Goal: Task Accomplishment & Management: Manage account settings

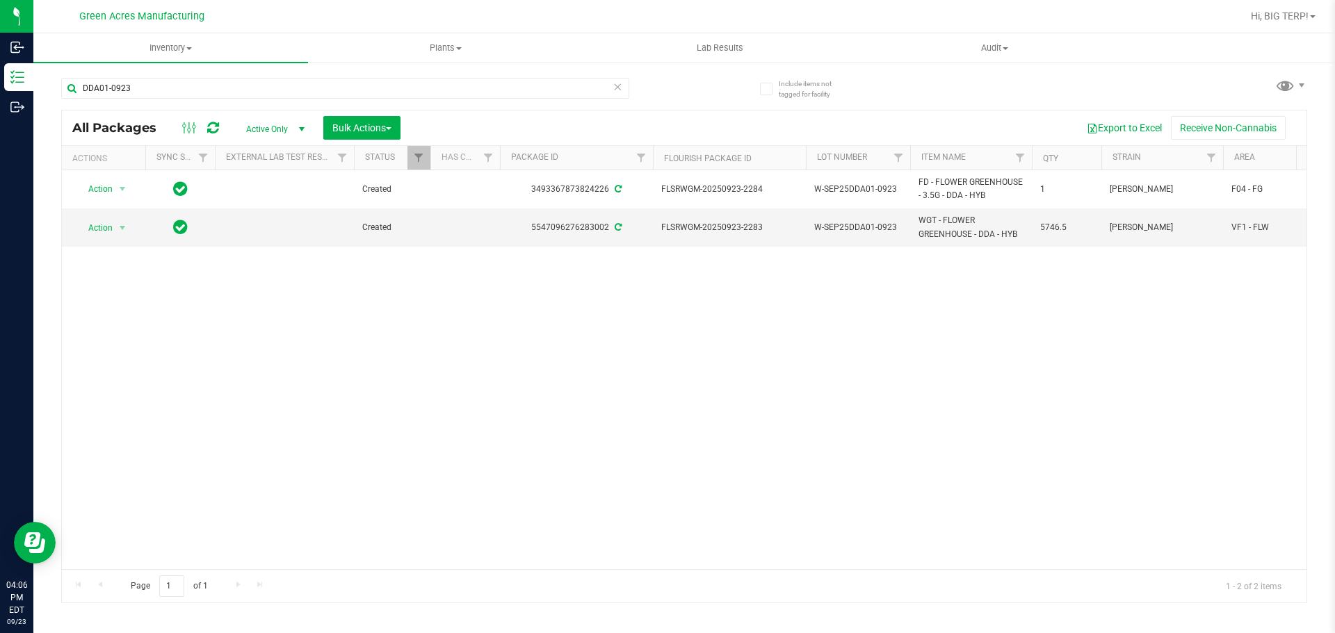
click at [1048, 485] on div "Action Action Adjust qty Create package Edit attributes Global inventory Locate…" at bounding box center [684, 369] width 1245 height 399
click at [120, 225] on span "select" at bounding box center [122, 227] width 11 height 11
click at [122, 268] on li "Create package" at bounding box center [130, 271] width 108 height 21
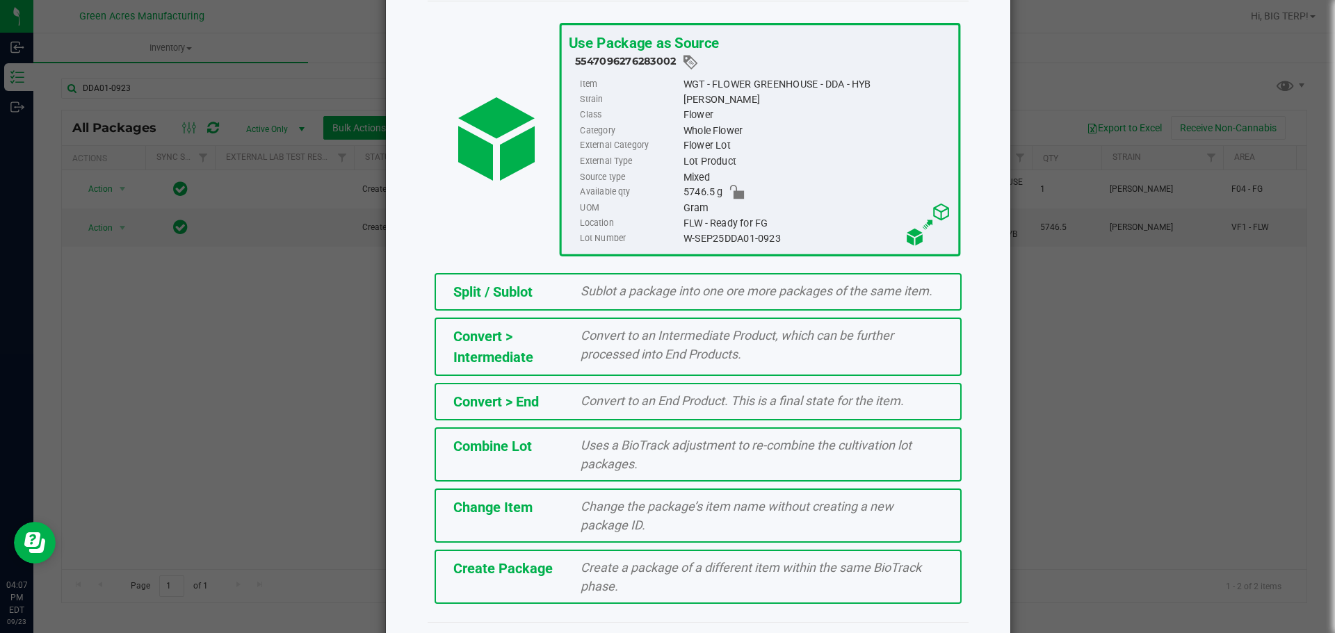
scroll to position [106, 0]
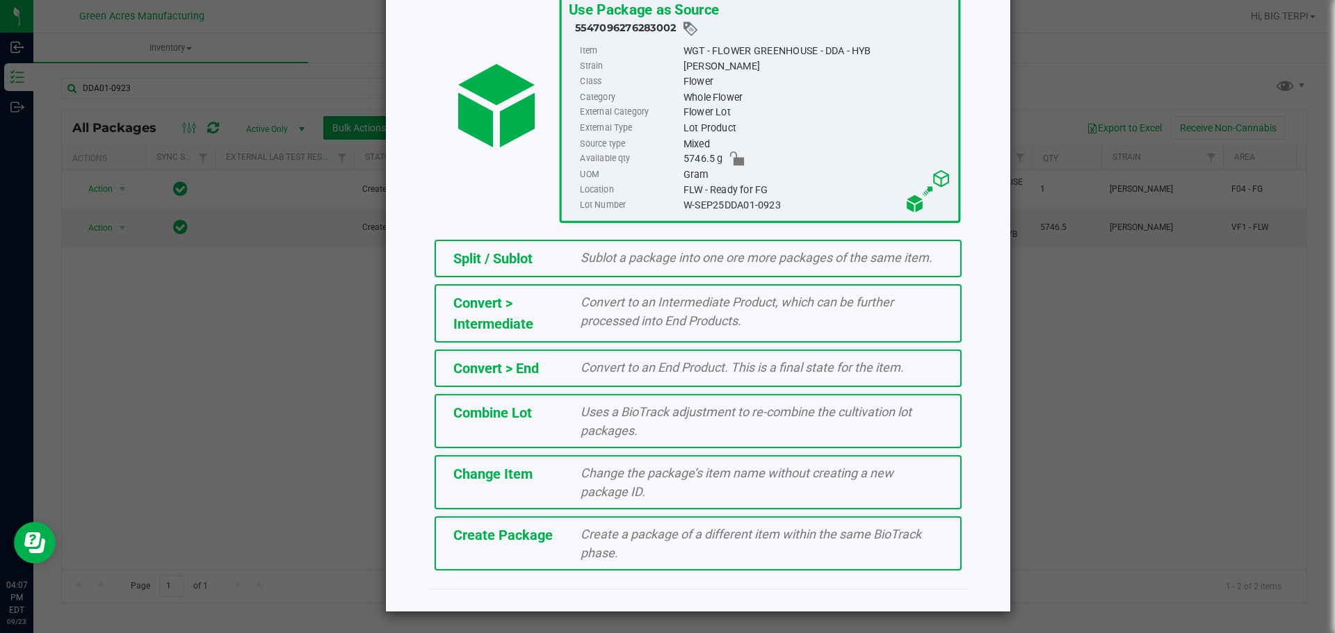
click at [489, 544] on div "Create Package" at bounding box center [507, 535] width 128 height 21
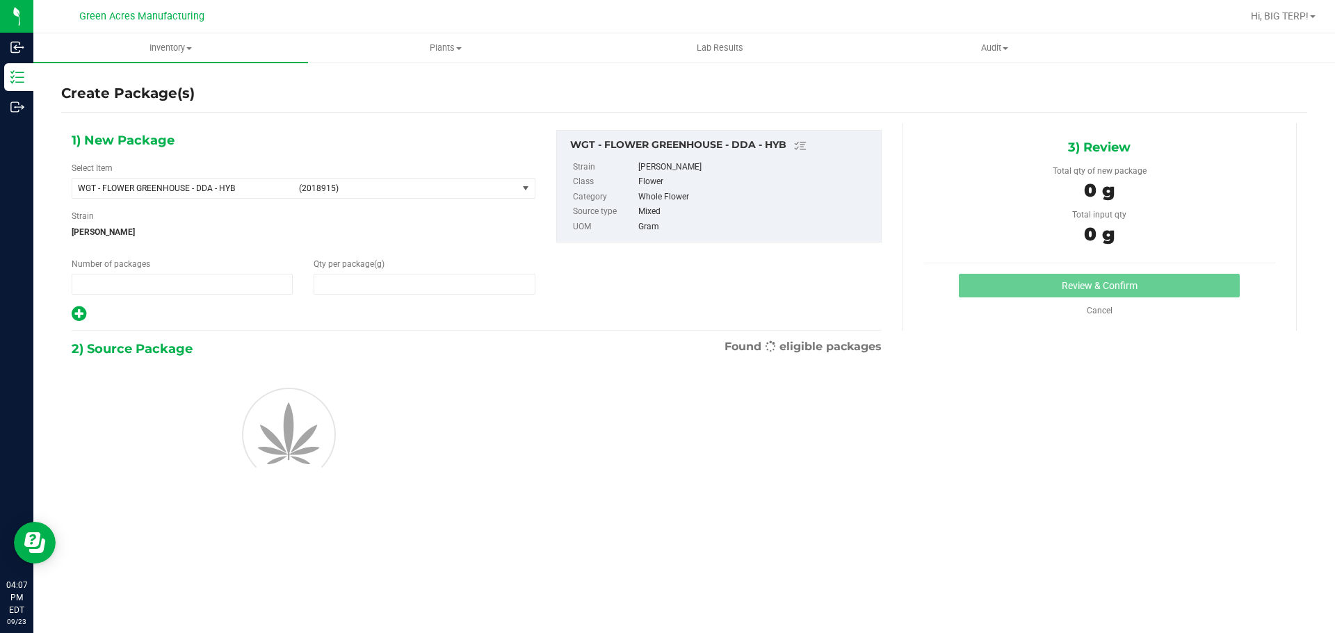
type input "1"
type input "0.0000"
click at [351, 284] on span at bounding box center [424, 284] width 221 height 21
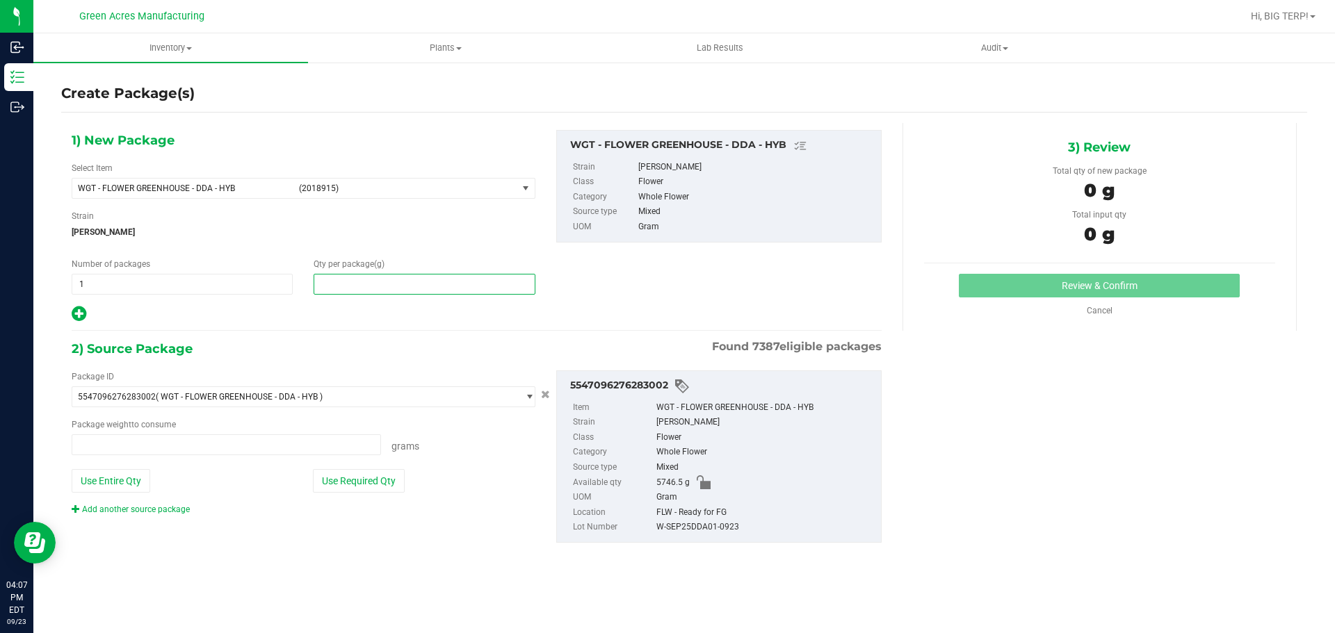
type input "0.0000 g"
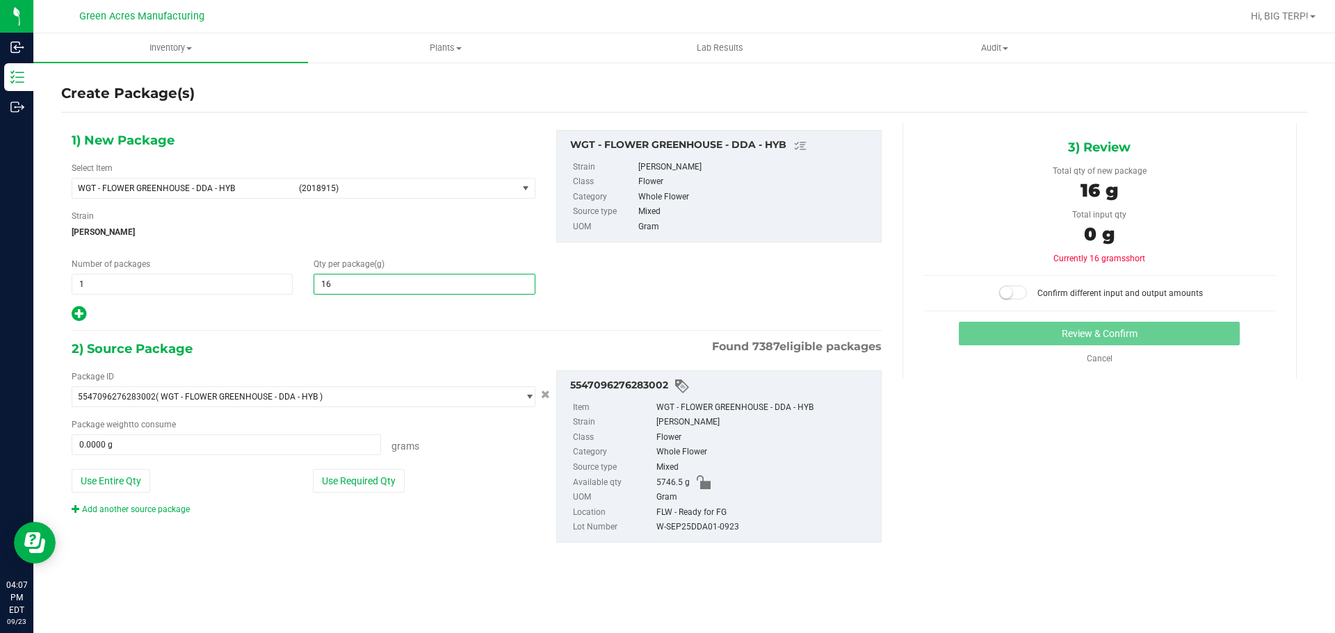
type input "165"
type input "165.0000"
click at [402, 489] on button "Use Required Qty" at bounding box center [359, 481] width 92 height 24
type input "165.0000 g"
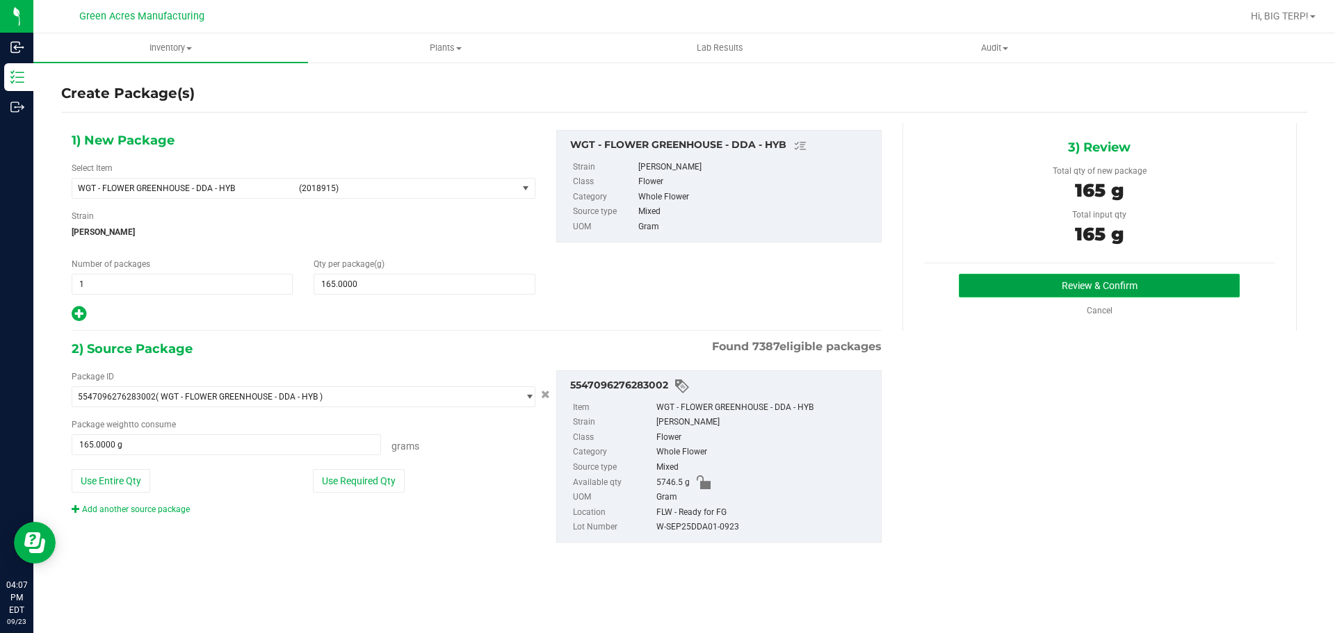
click at [1023, 284] on button "Review & Confirm" at bounding box center [1099, 286] width 281 height 24
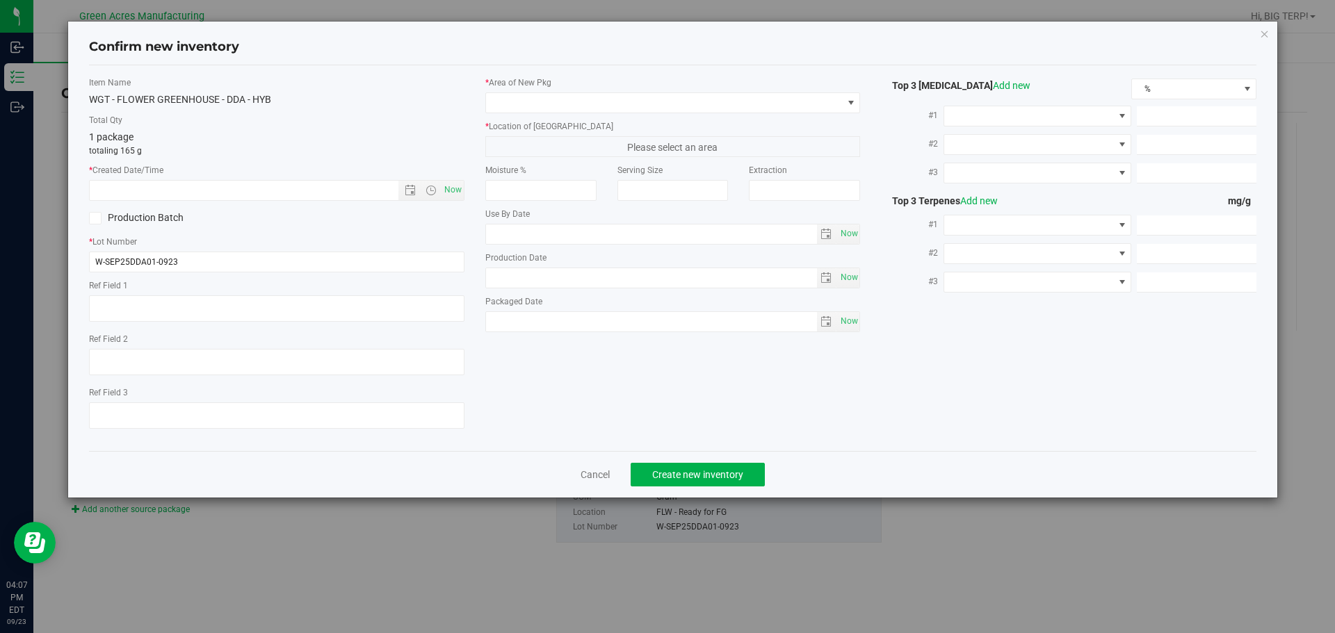
type textarea "ND PBO"
click at [453, 189] on span "Now" at bounding box center [453, 190] width 24 height 20
type input "9/23/2025 4:07 PM"
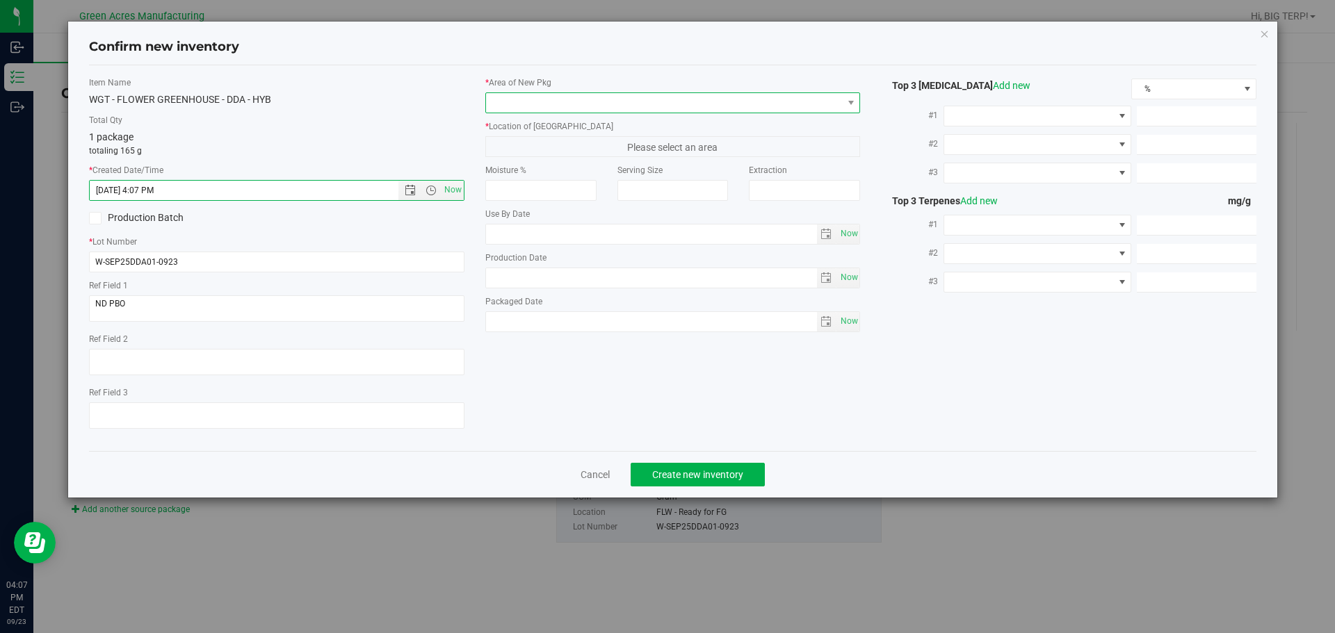
click at [603, 106] on span at bounding box center [664, 102] width 357 height 19
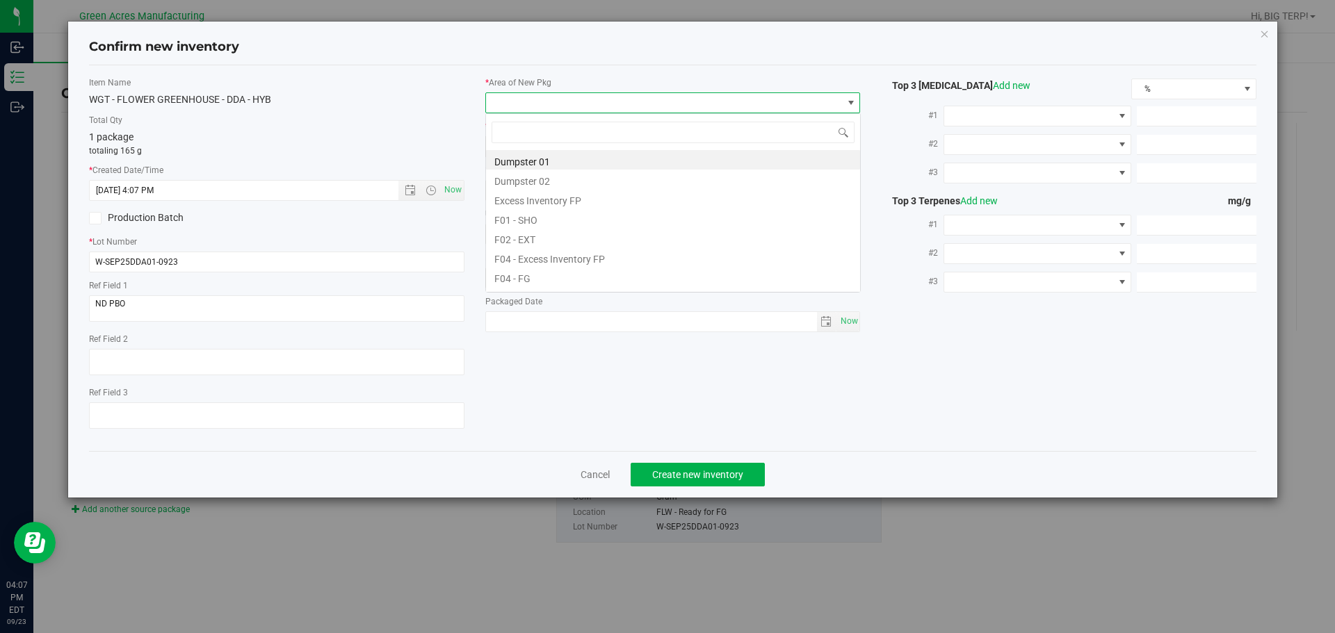
scroll to position [21, 375]
click at [554, 272] on li "F04 - FG" at bounding box center [673, 276] width 374 height 19
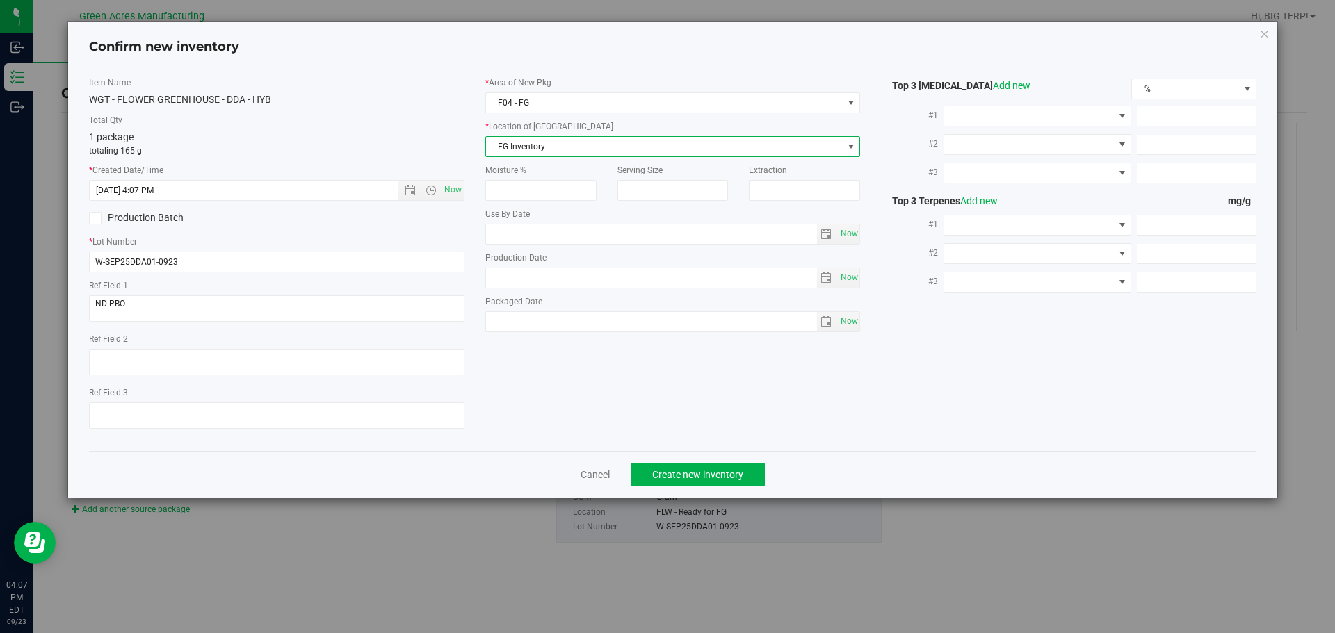
click at [578, 143] on span "FG Inventory" at bounding box center [664, 146] width 357 height 19
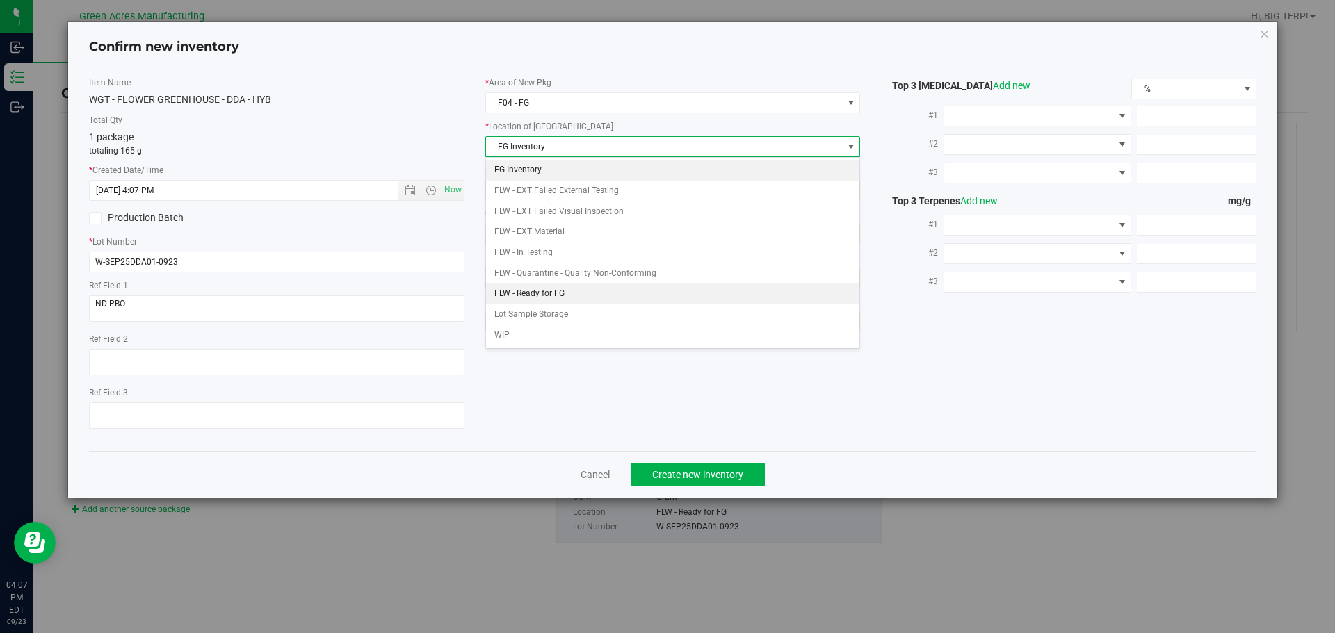
click at [567, 293] on li "FLW - Ready for FG" at bounding box center [673, 294] width 374 height 21
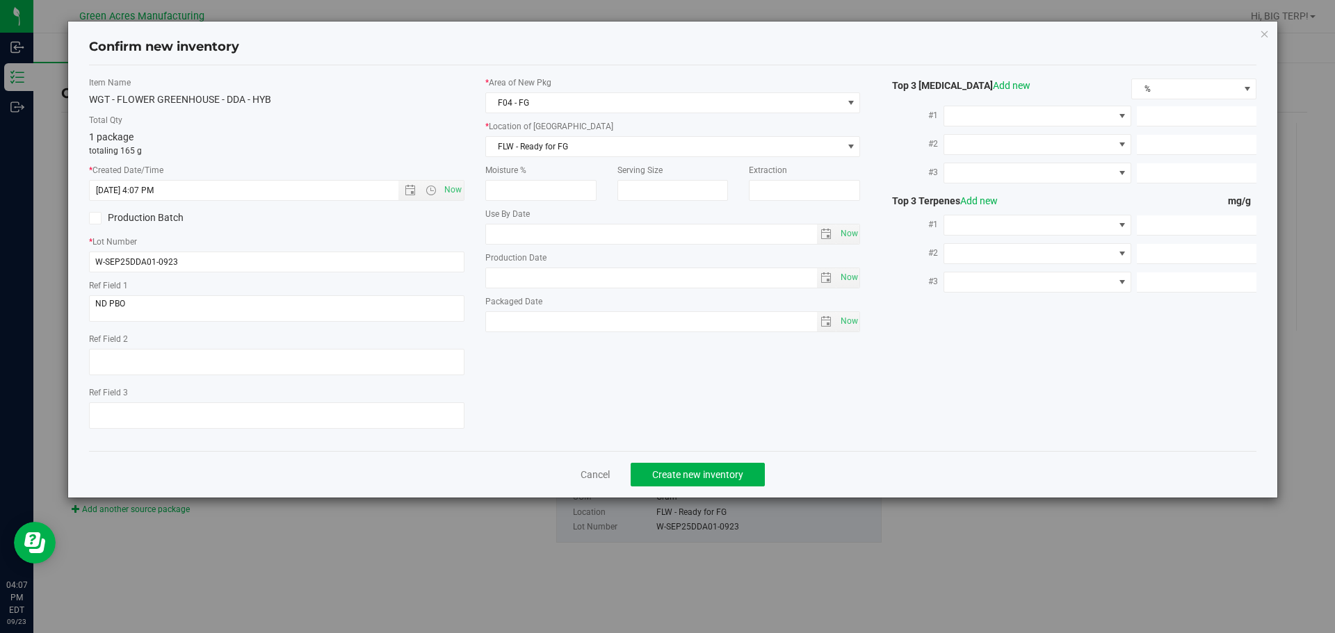
click at [691, 444] on div "Item Name WGT - FLOWER GREENHOUSE - DDA - HYB Total Qty 1 package totaling 165 …" at bounding box center [673, 258] width 1168 height 386
click at [709, 482] on button "Create new inventory" at bounding box center [698, 475] width 134 height 24
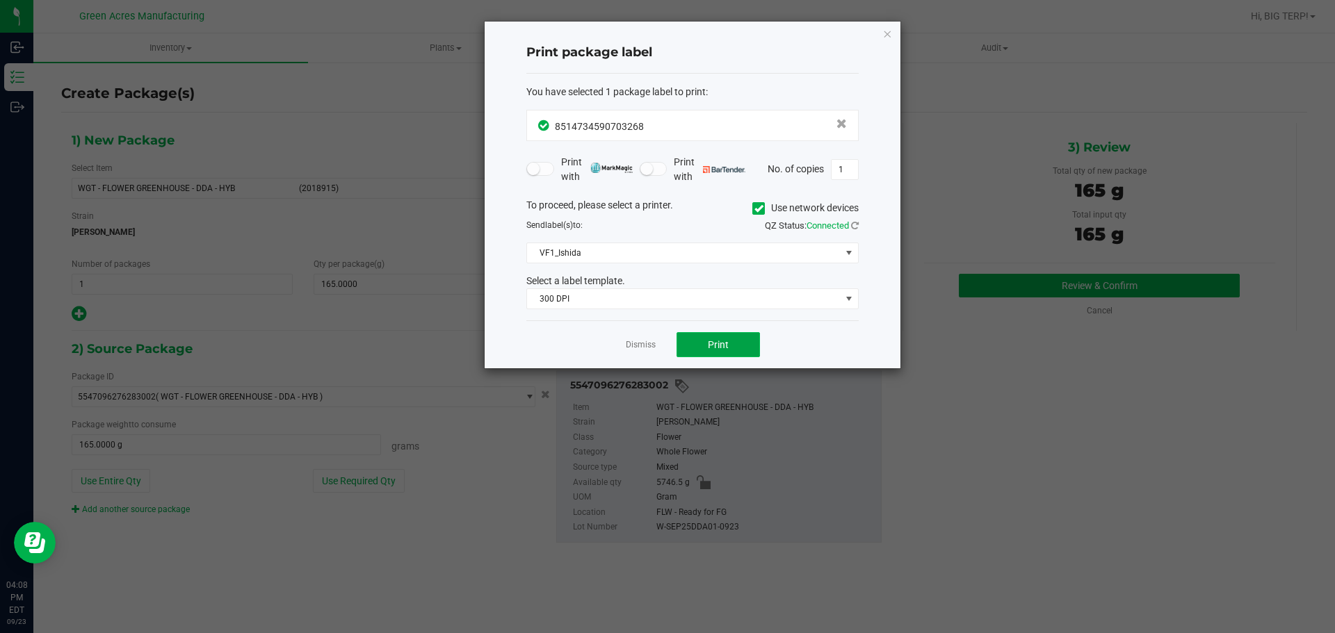
click at [695, 334] on button "Print" at bounding box center [718, 344] width 83 height 25
click at [647, 348] on link "Dismiss" at bounding box center [641, 345] width 30 height 12
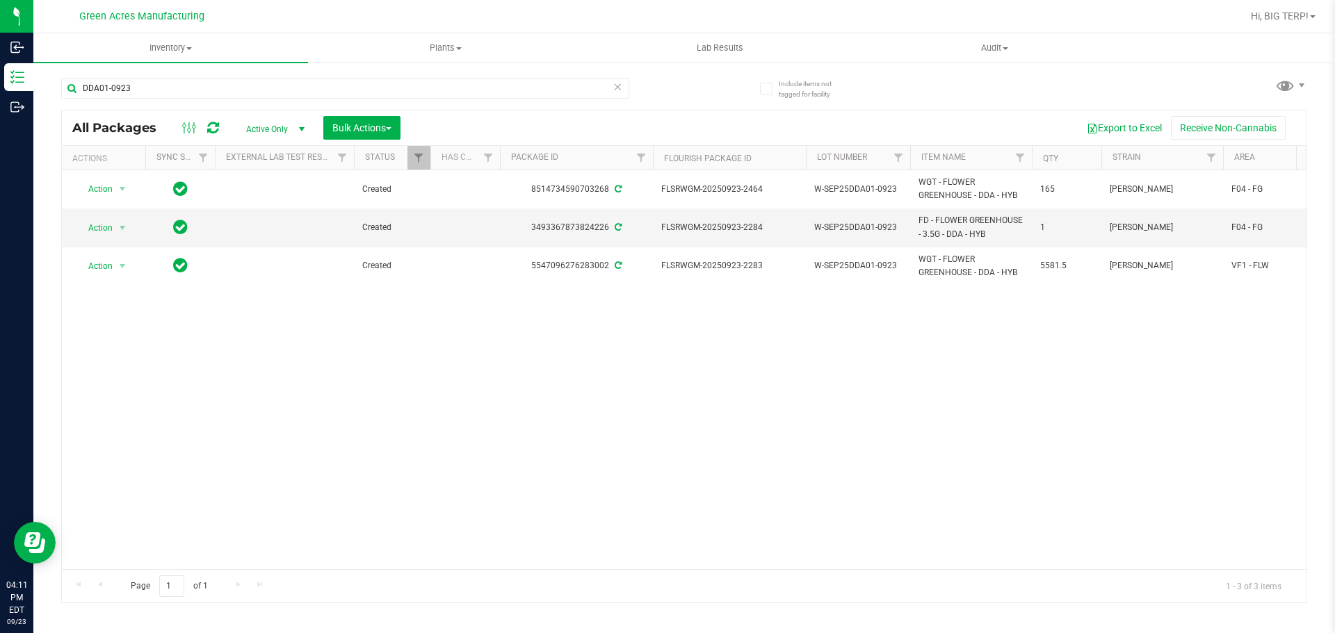
click at [219, 127] on div at bounding box center [200, 128] width 47 height 17
click at [213, 133] on icon at bounding box center [213, 128] width 12 height 14
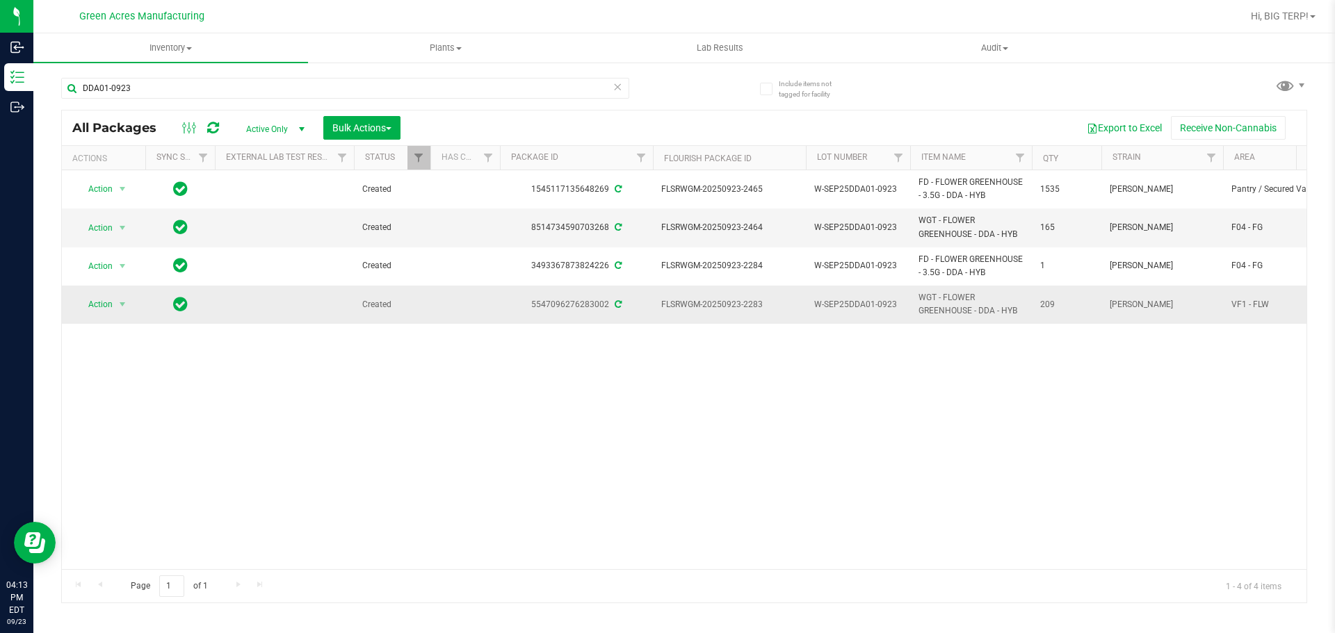
drag, startPoint x: 760, startPoint y: 305, endPoint x: 661, endPoint y: 311, distance: 99.6
click at [661, 311] on td "FLSRWGM-20250923-2283" at bounding box center [729, 305] width 153 height 38
copy span "FLSRWGM-20250923-2283"
click at [114, 302] on span "select" at bounding box center [122, 304] width 17 height 19
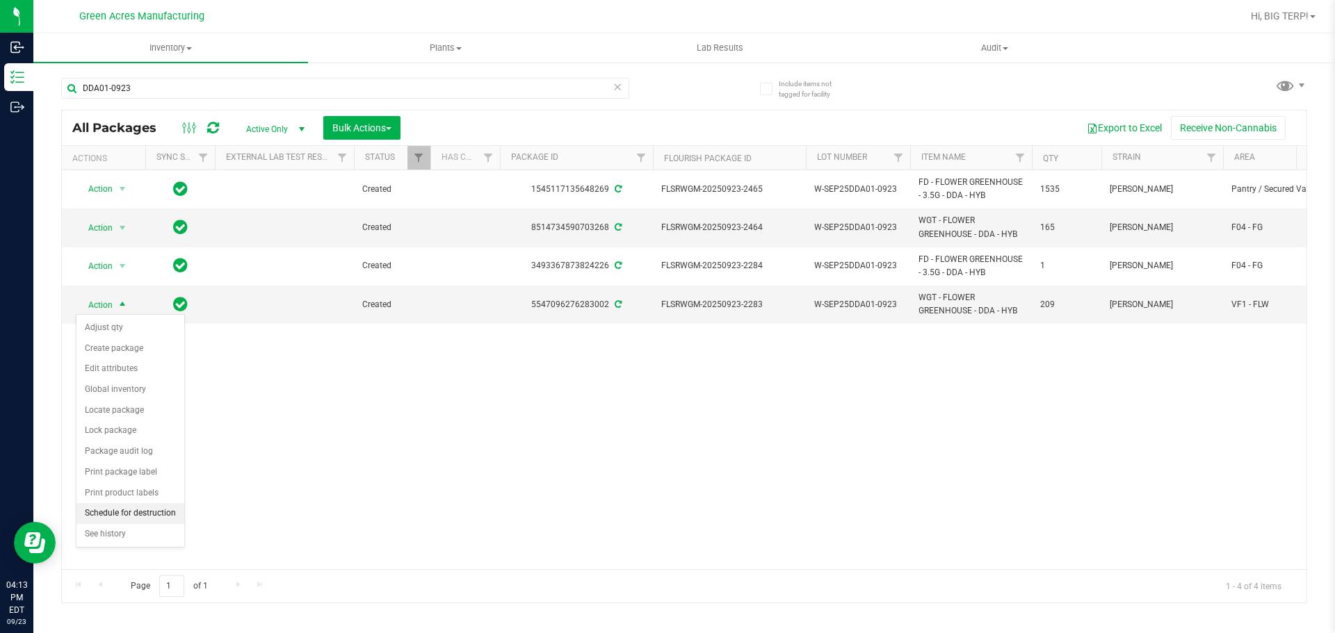
click at [156, 516] on li "Schedule for destruction" at bounding box center [130, 513] width 108 height 21
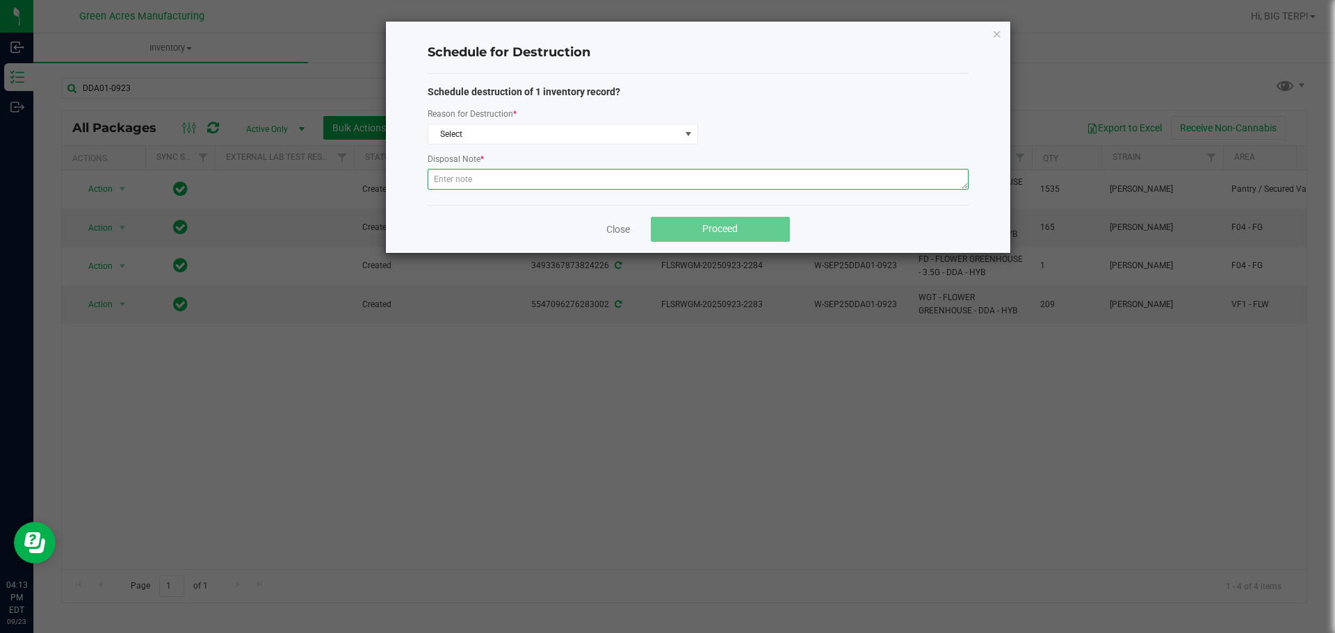
click at [530, 180] on textarea at bounding box center [698, 179] width 541 height 21
paste textarea "WASTE FROM ISHIDA FLOWER PACKING PROCESS"
type textarea "WASTE FROM ISHIDA FLOWER PACKING PROCESS"
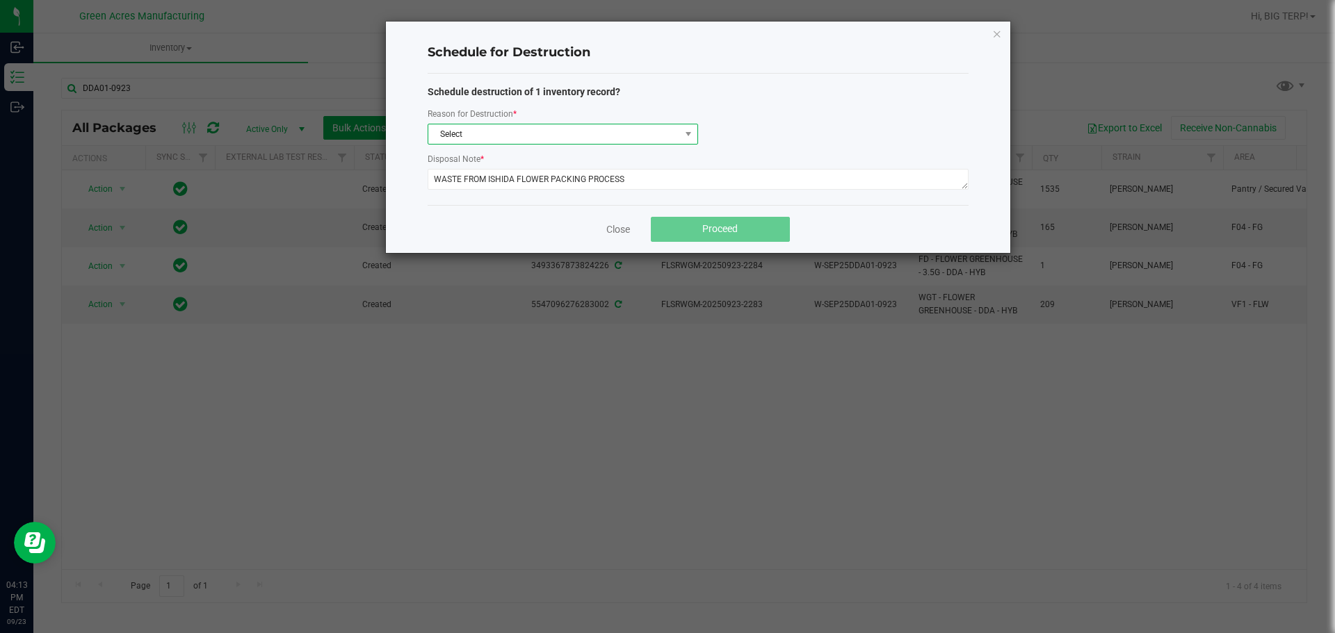
click at [545, 133] on span "Select" at bounding box center [554, 133] width 252 height 19
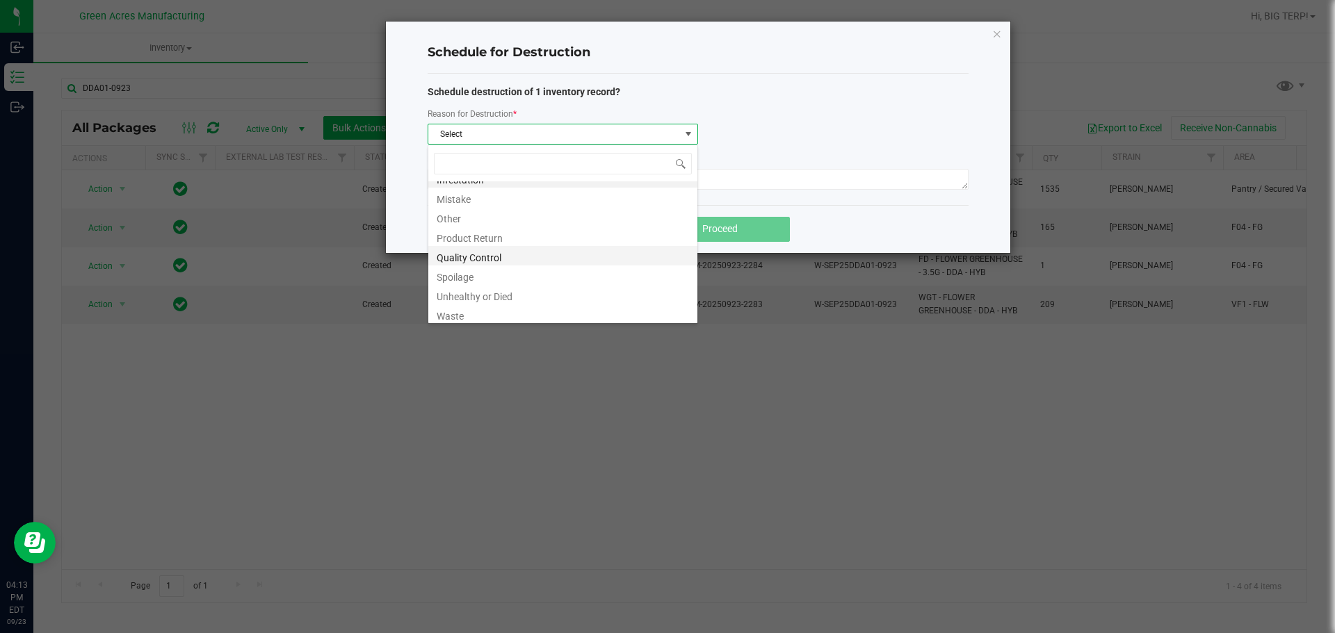
scroll to position [17, 0]
click at [462, 321] on li "Waste" at bounding box center [562, 310] width 269 height 19
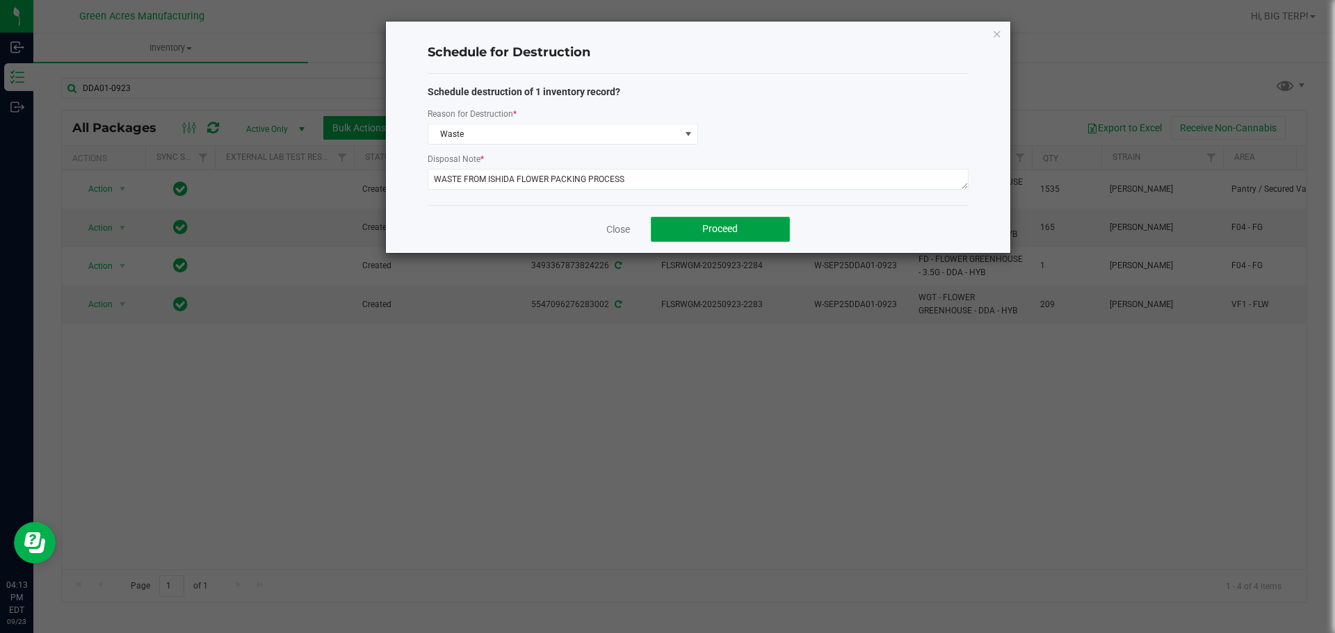
click at [685, 232] on button "Proceed" at bounding box center [720, 229] width 139 height 25
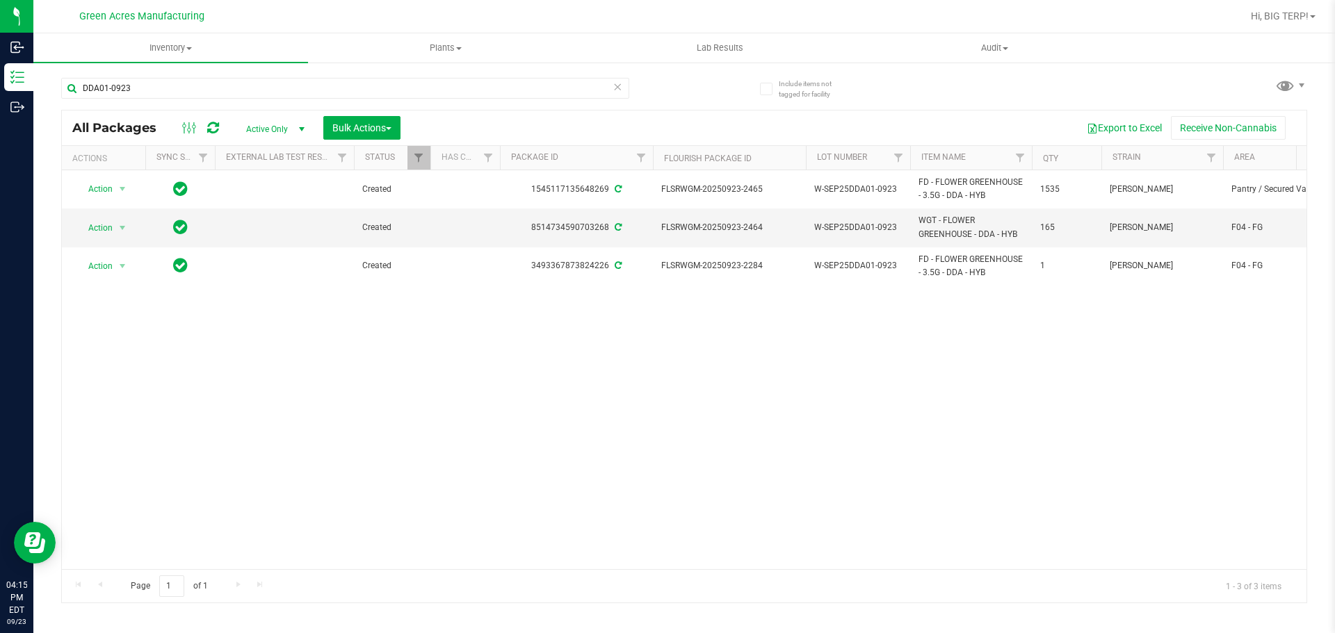
click at [751, 323] on div "Action Action Adjust qty Create package Edit attributes Global inventory Locate…" at bounding box center [684, 369] width 1245 height 399
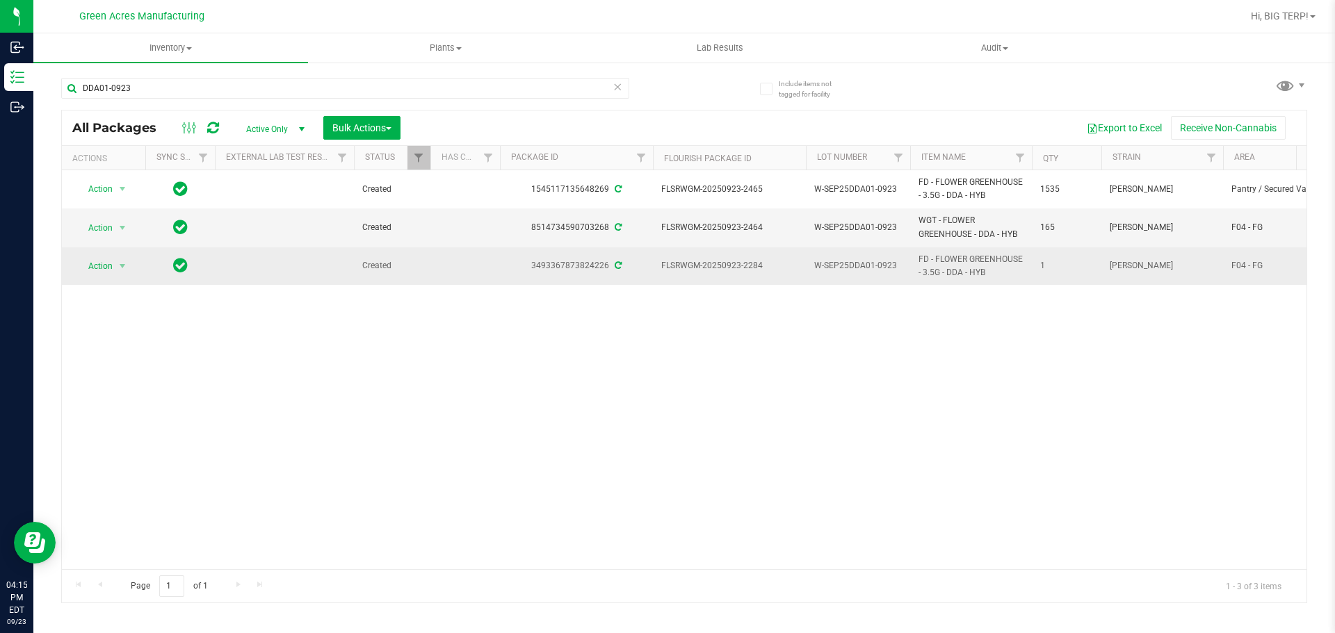
drag, startPoint x: 759, startPoint y: 264, endPoint x: 699, endPoint y: 260, distance: 59.9
click at [699, 260] on span "FLSRWGM-20250923-2284" at bounding box center [729, 265] width 136 height 13
click at [763, 264] on span "FLSRWGM-20250923-2284" at bounding box center [729, 265] width 136 height 13
drag, startPoint x: 761, startPoint y: 264, endPoint x: 662, endPoint y: 274, distance: 99.9
click at [662, 274] on td "FLSRWGM-20250923-2284" at bounding box center [729, 267] width 153 height 38
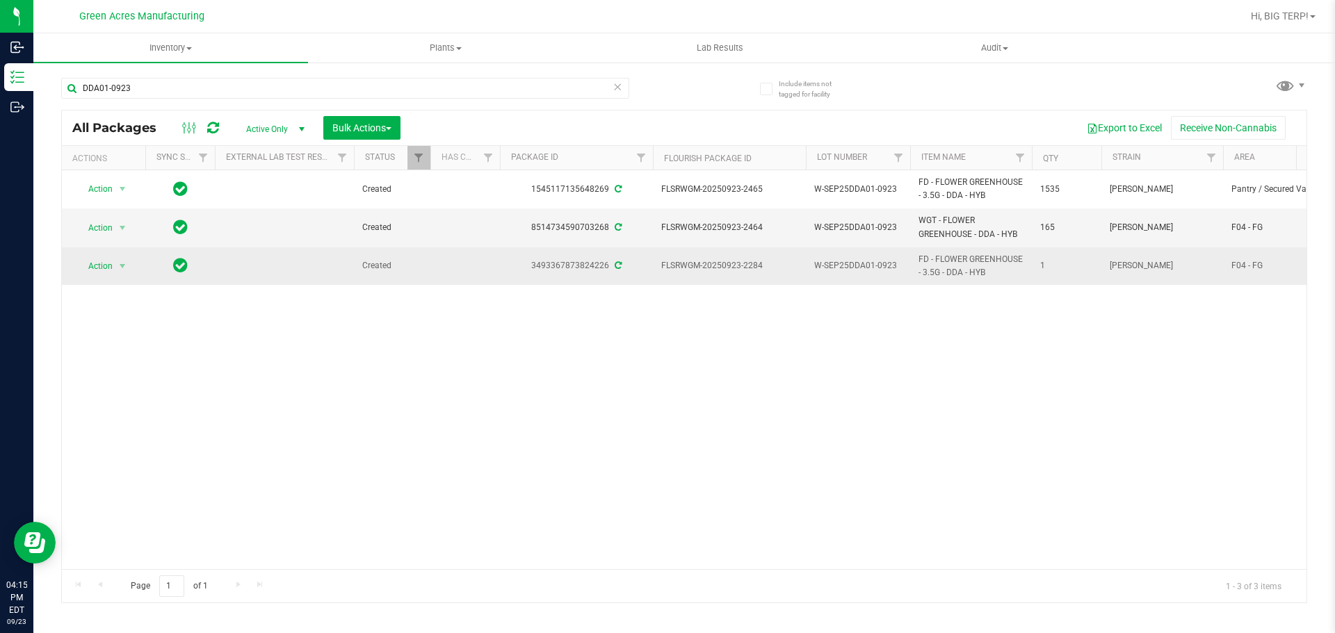
copy span "FLSRWGM-20250923-2284"
click at [125, 266] on span "select" at bounding box center [122, 266] width 11 height 11
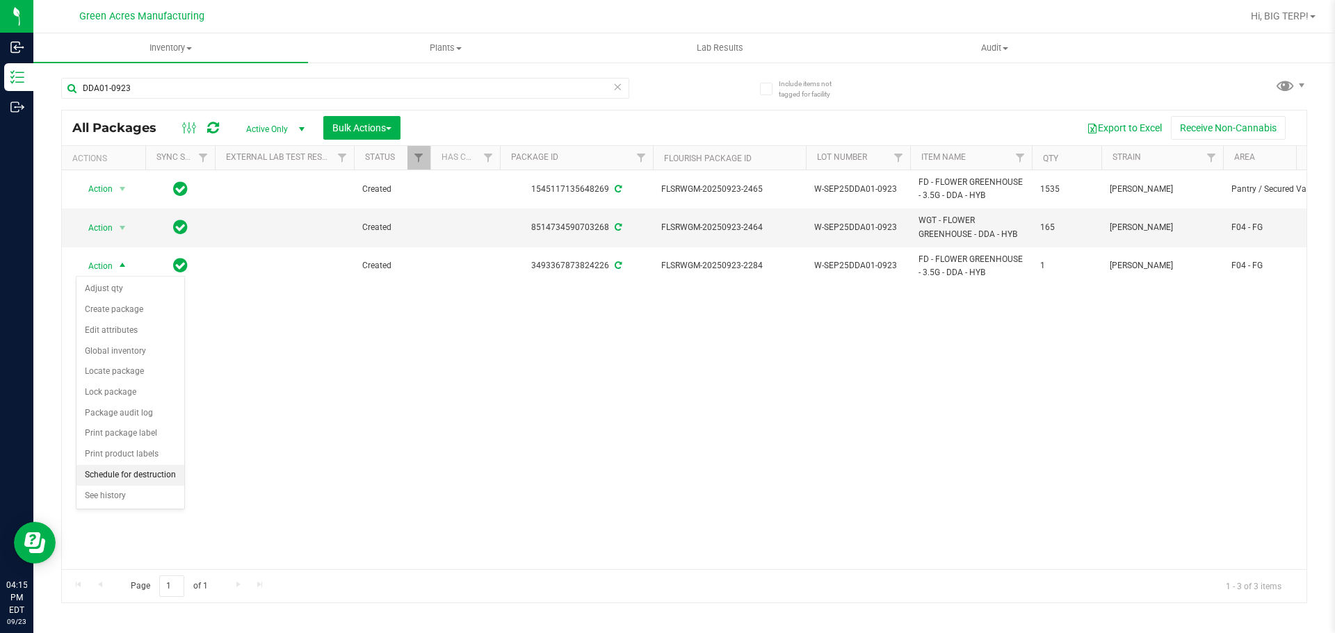
click at [159, 471] on li "Schedule for destruction" at bounding box center [130, 475] width 108 height 21
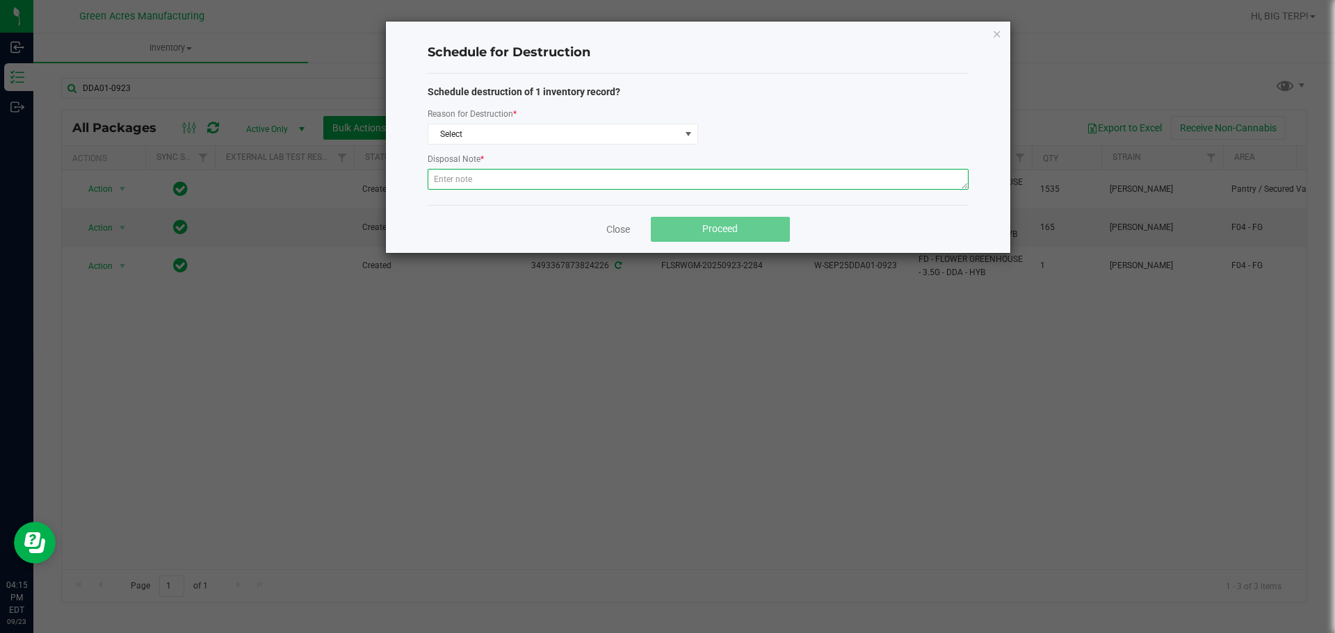
click at [542, 184] on textarea at bounding box center [698, 179] width 541 height 21
paste textarea "WASTE FROM ISHIDA FLOWER PACKING PROCESS"
type textarea "WASTE FROM ISHIDA FLOWER PACKING PROCESS"
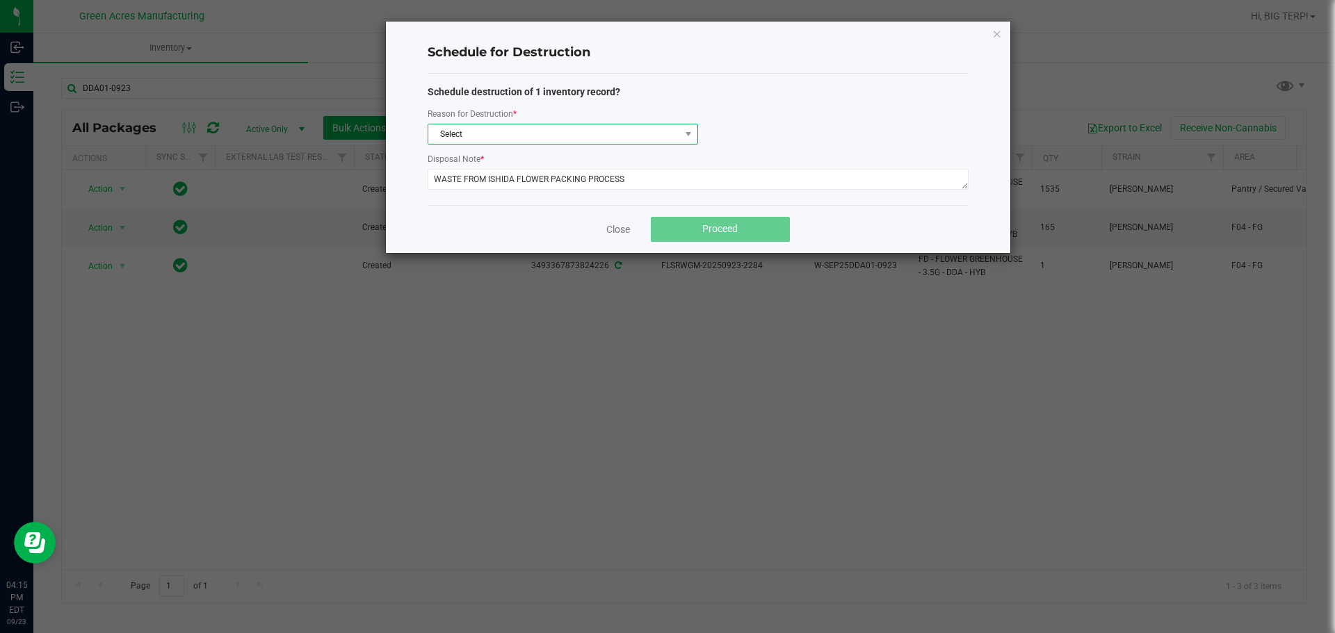
click at [562, 138] on span "Select" at bounding box center [554, 133] width 252 height 19
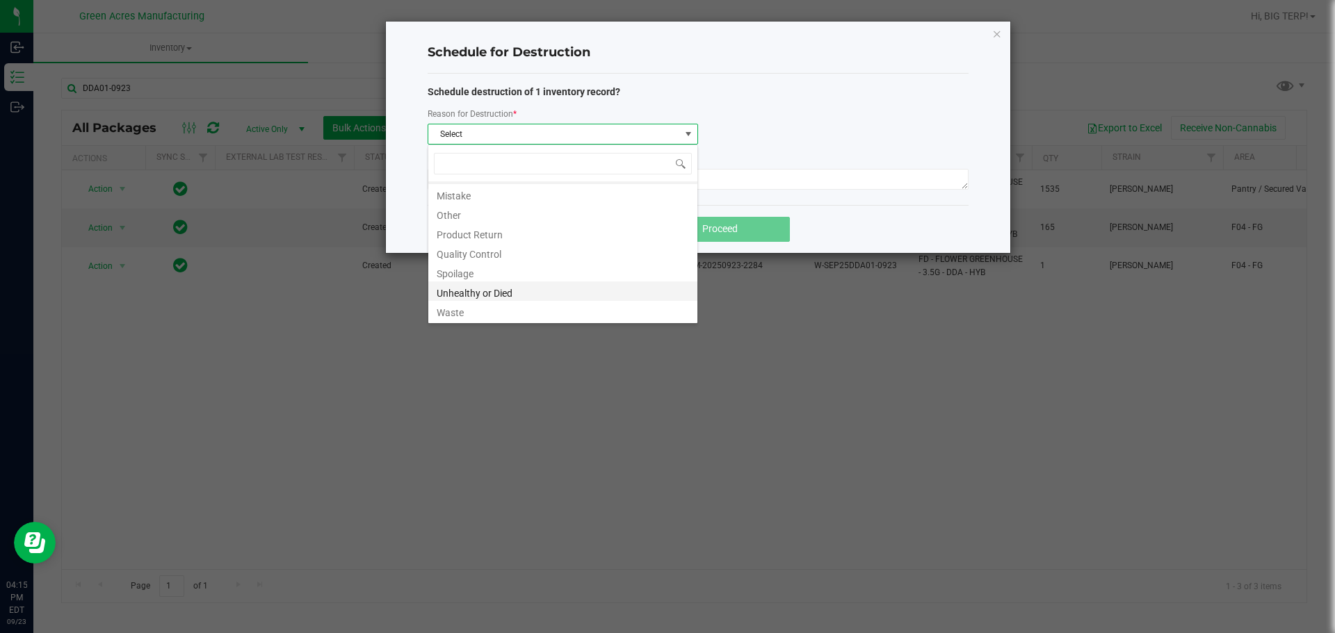
click at [485, 311] on li "Waste" at bounding box center [562, 310] width 269 height 19
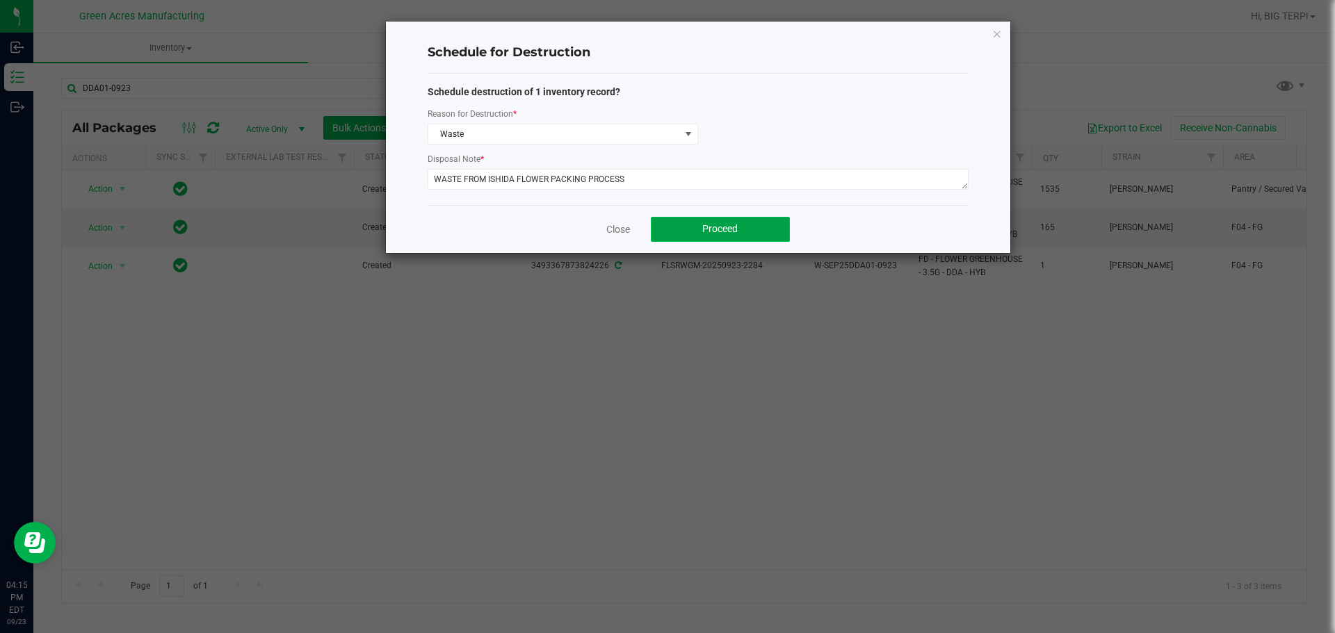
click at [720, 234] on span "Proceed" at bounding box center [719, 228] width 35 height 11
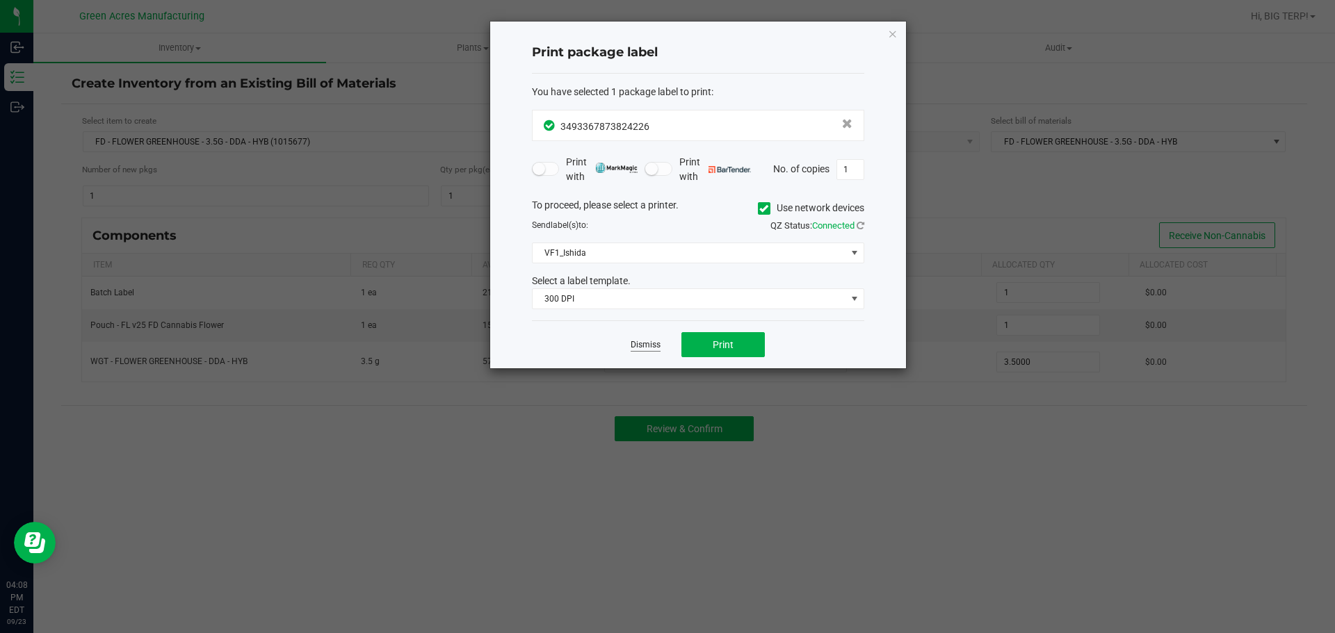
click at [655, 341] on link "Dismiss" at bounding box center [646, 345] width 30 height 12
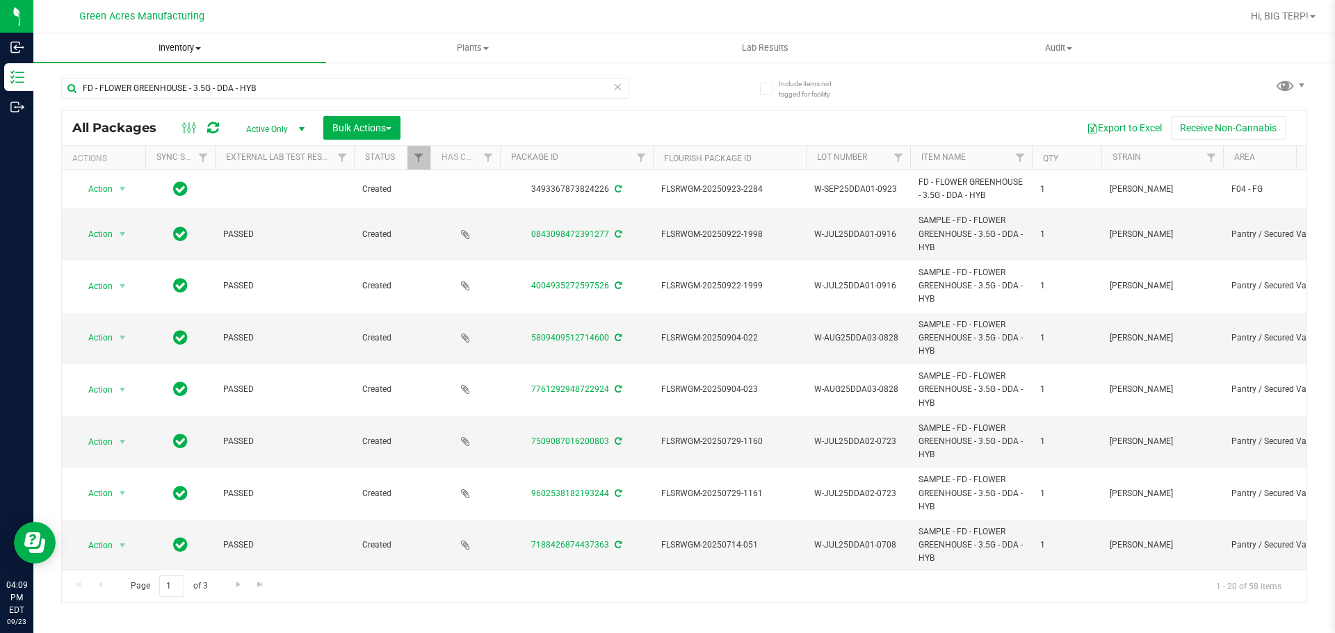
click at [179, 51] on span "Inventory" at bounding box center [179, 48] width 293 height 13
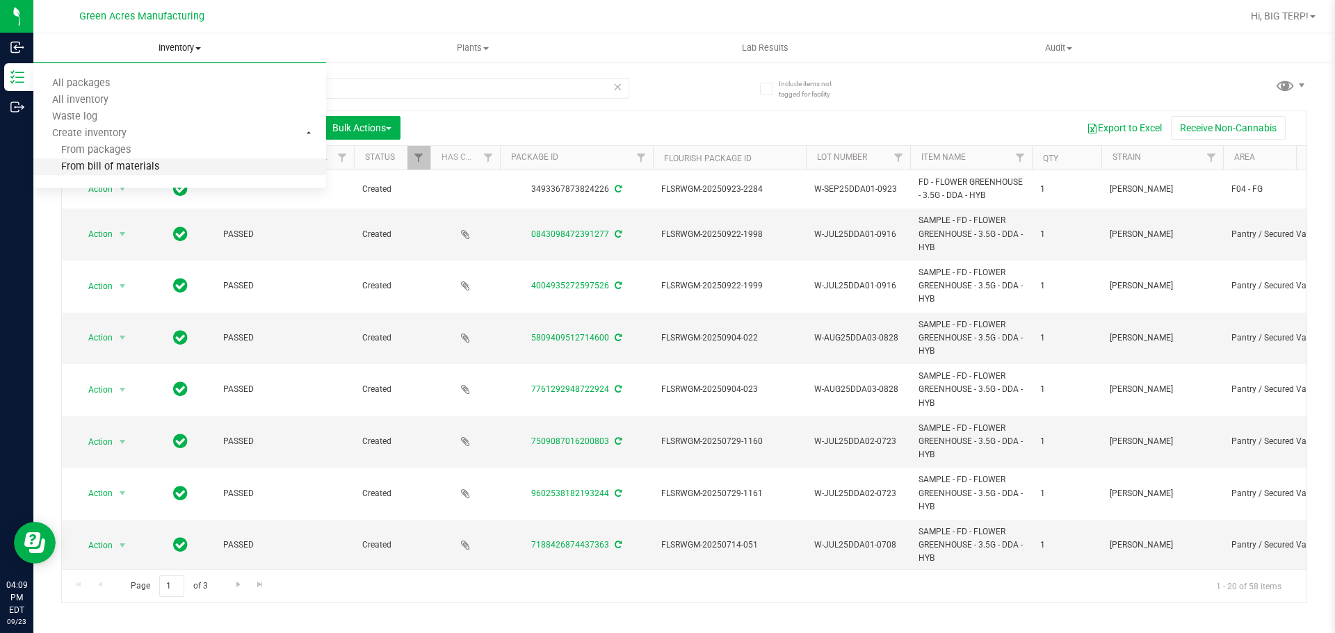
click at [154, 173] on span "From bill of materials" at bounding box center [96, 167] width 126 height 12
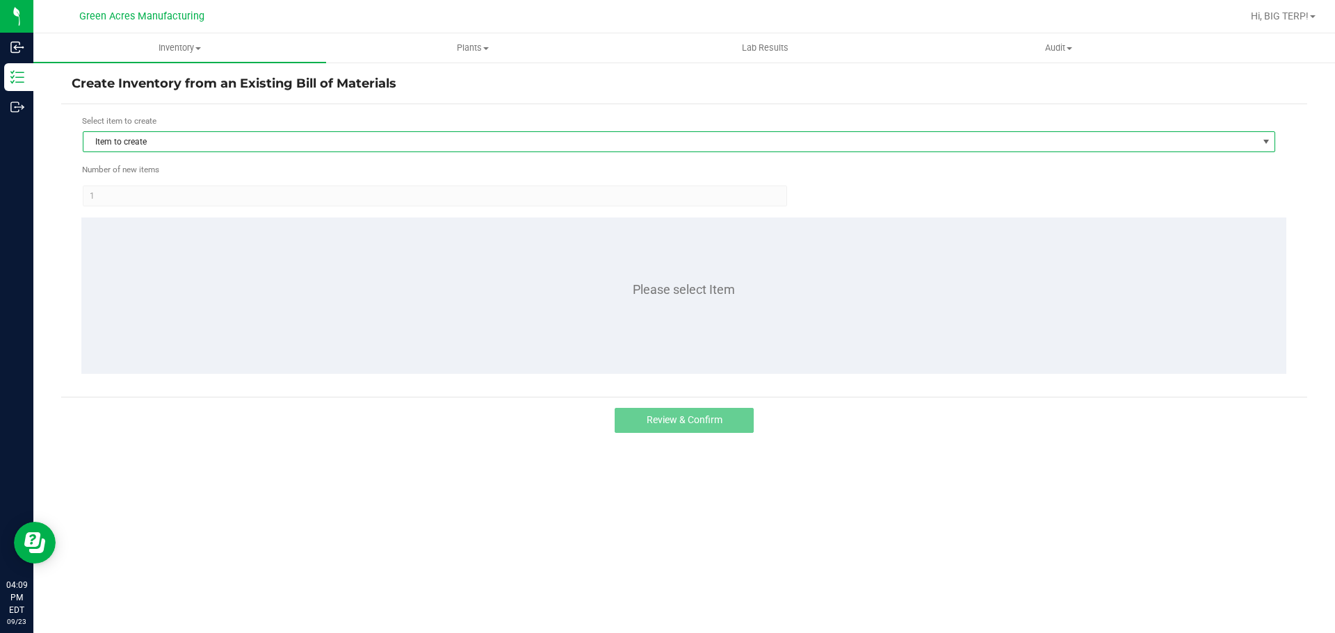
click at [329, 149] on span "Item to create" at bounding box center [670, 141] width 1174 height 19
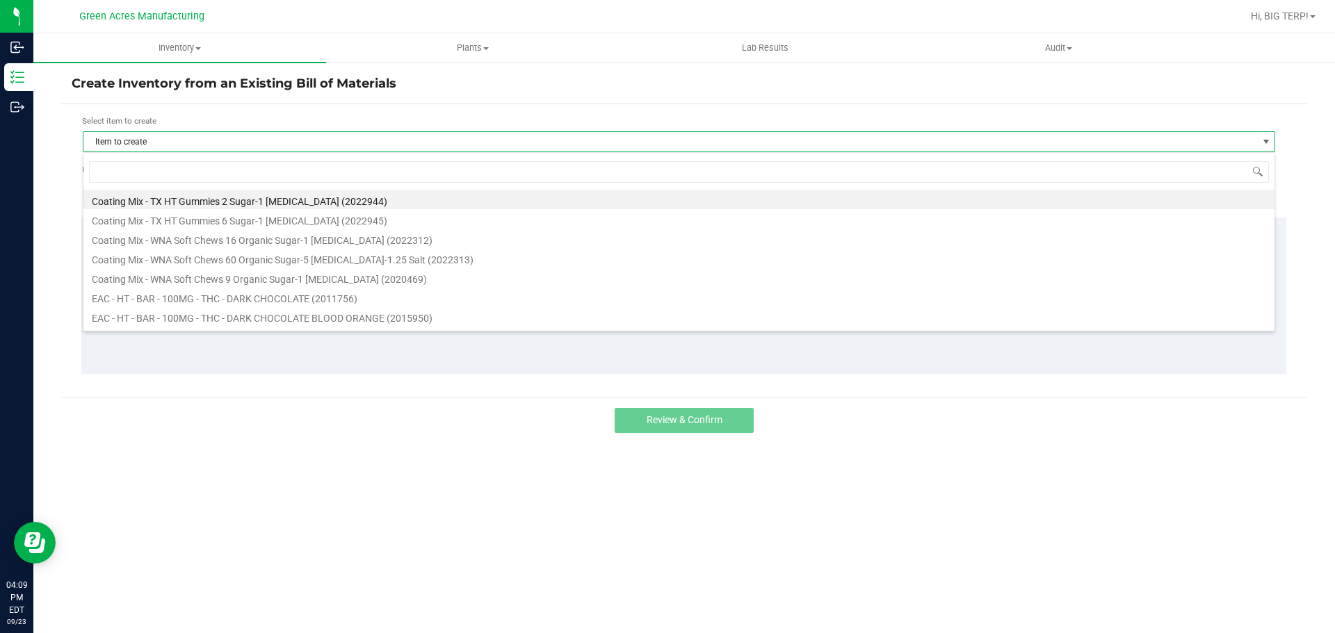
scroll to position [21, 1192]
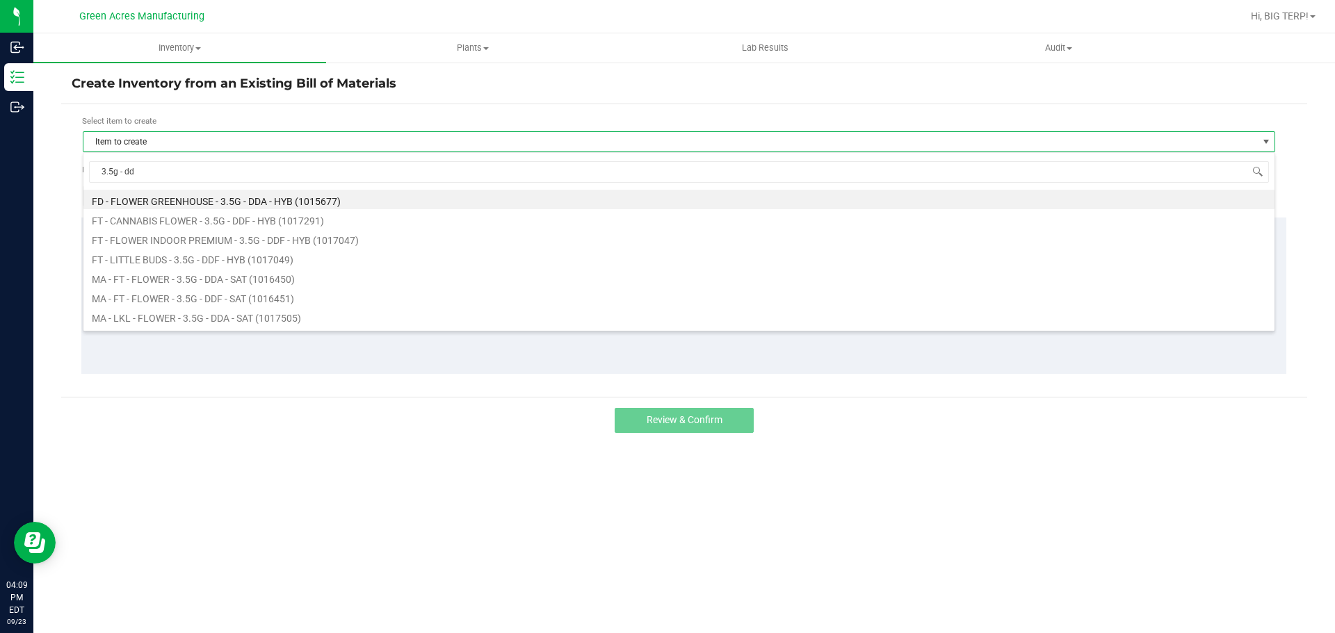
type input "3.5g - dda"
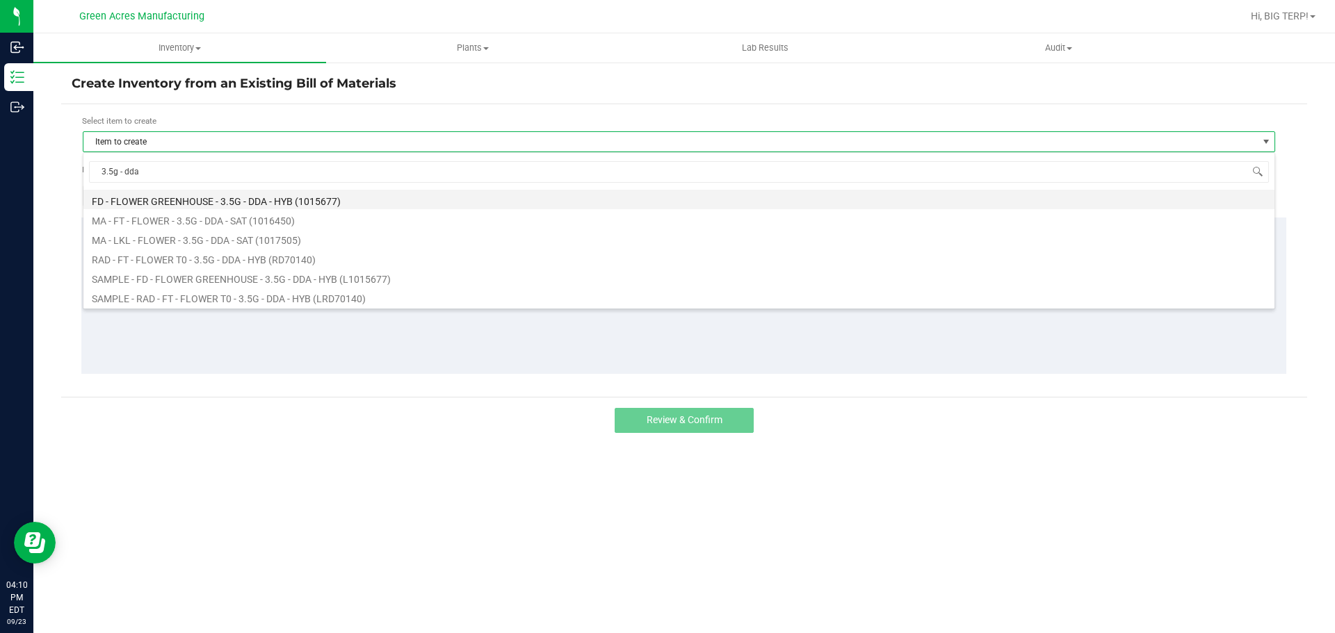
click at [262, 202] on li "FD - FLOWER GREENHOUSE - 3.5G - DDA - HYB (1015677)" at bounding box center [678, 199] width 1191 height 19
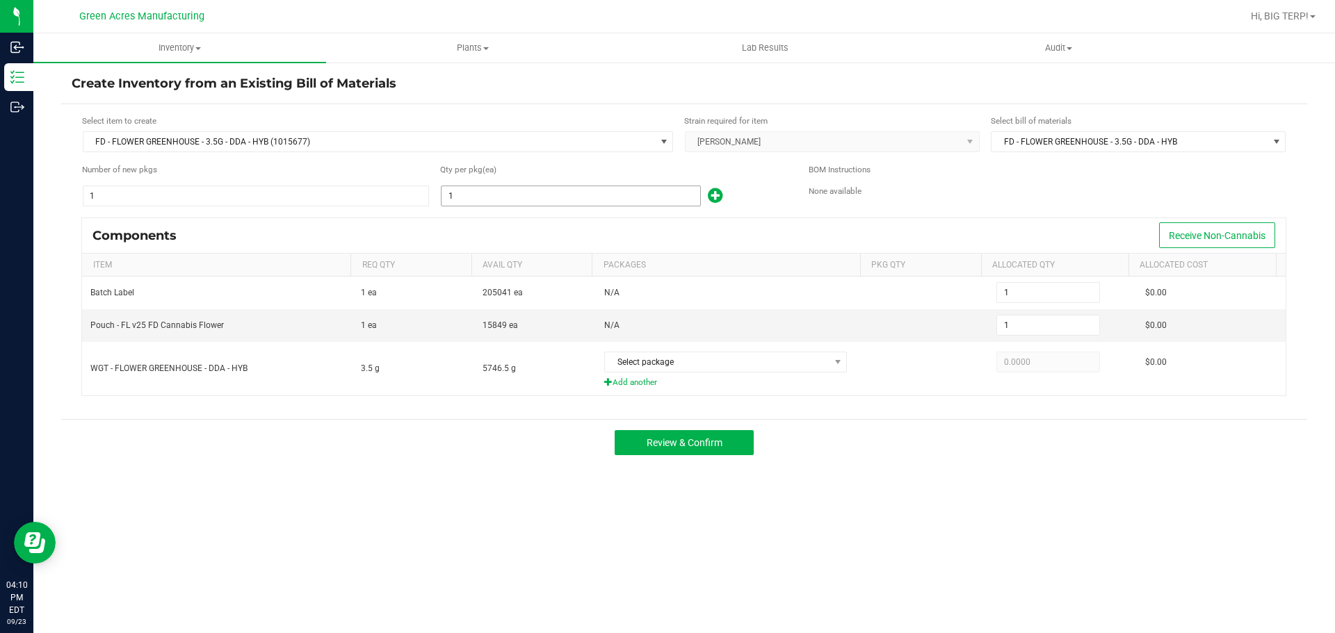
click at [476, 201] on input "1" at bounding box center [571, 195] width 259 height 19
type input "15"
type input "153"
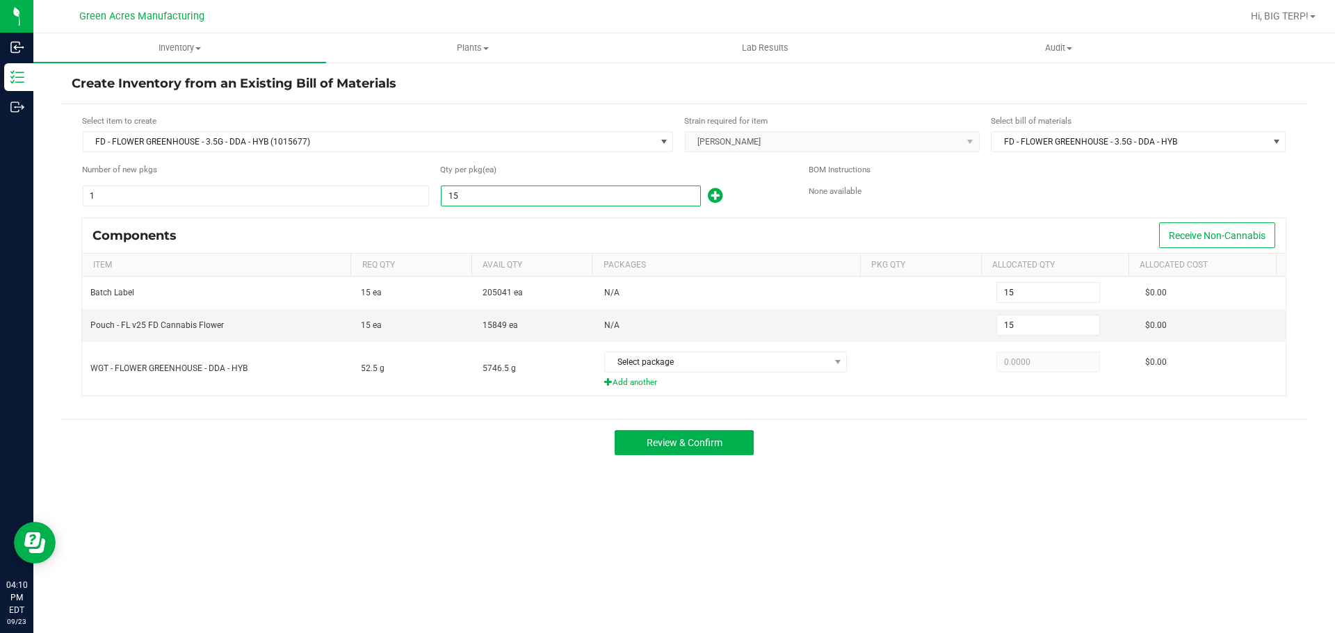
type input "153"
type input "1535"
type input "1,535"
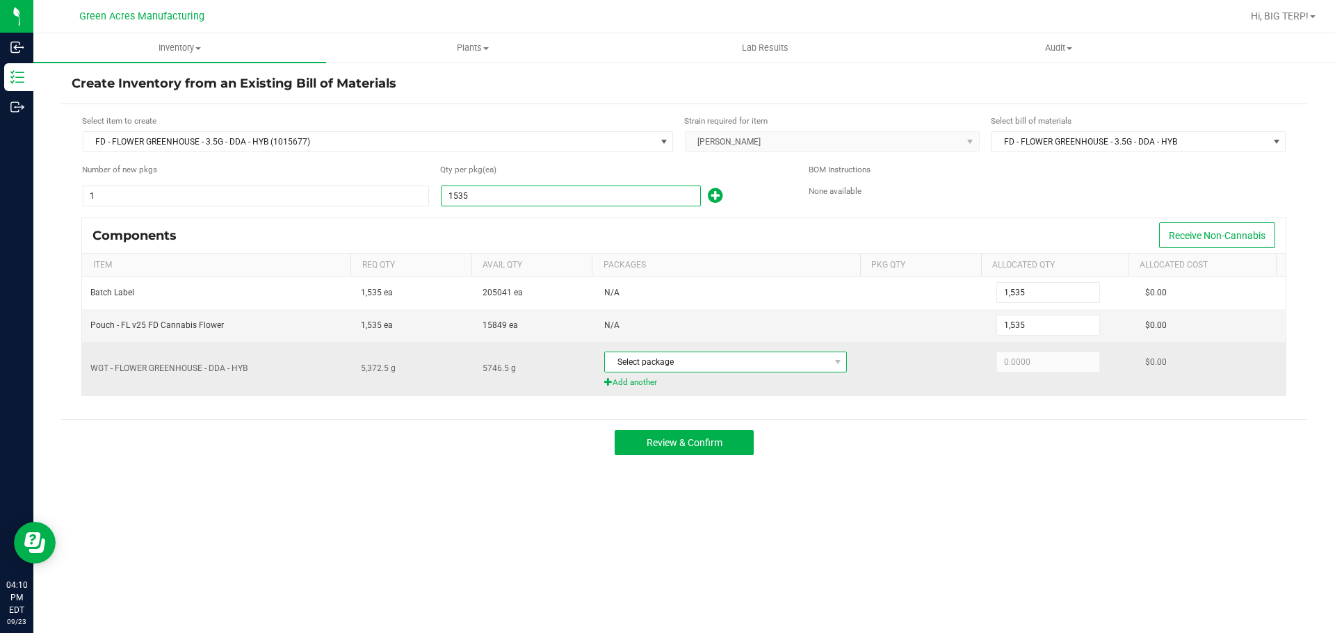
type input "1,535"
click at [834, 369] on span at bounding box center [837, 362] width 17 height 19
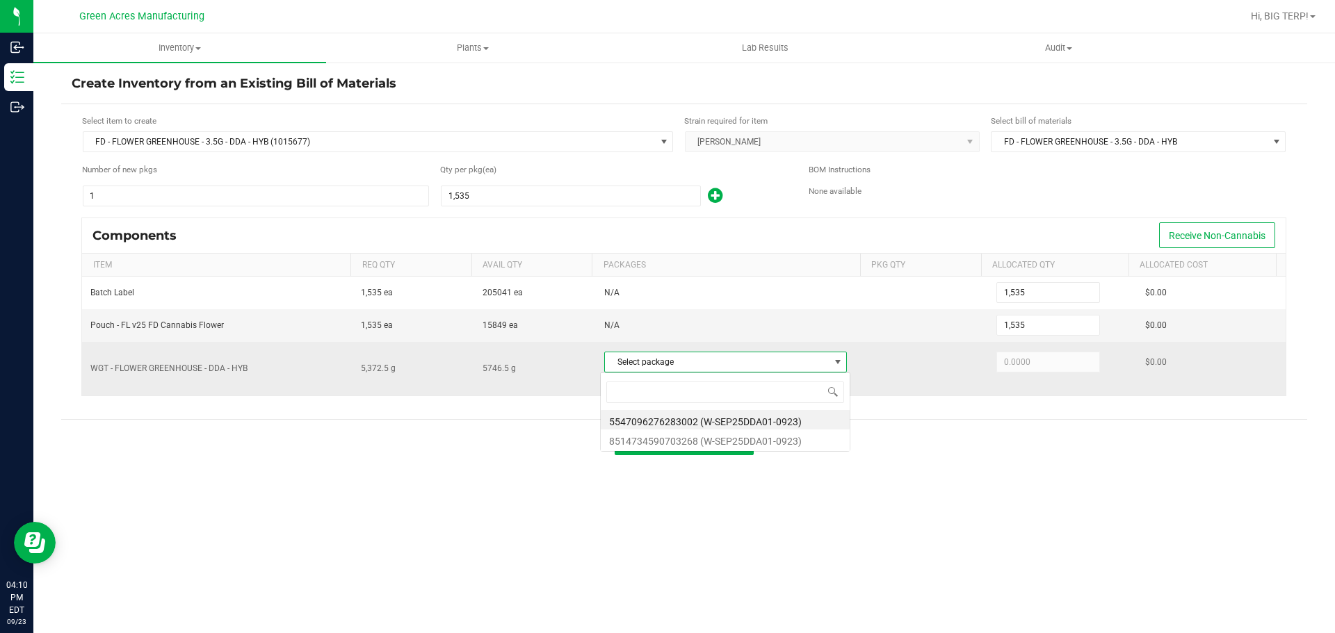
scroll to position [21, 240]
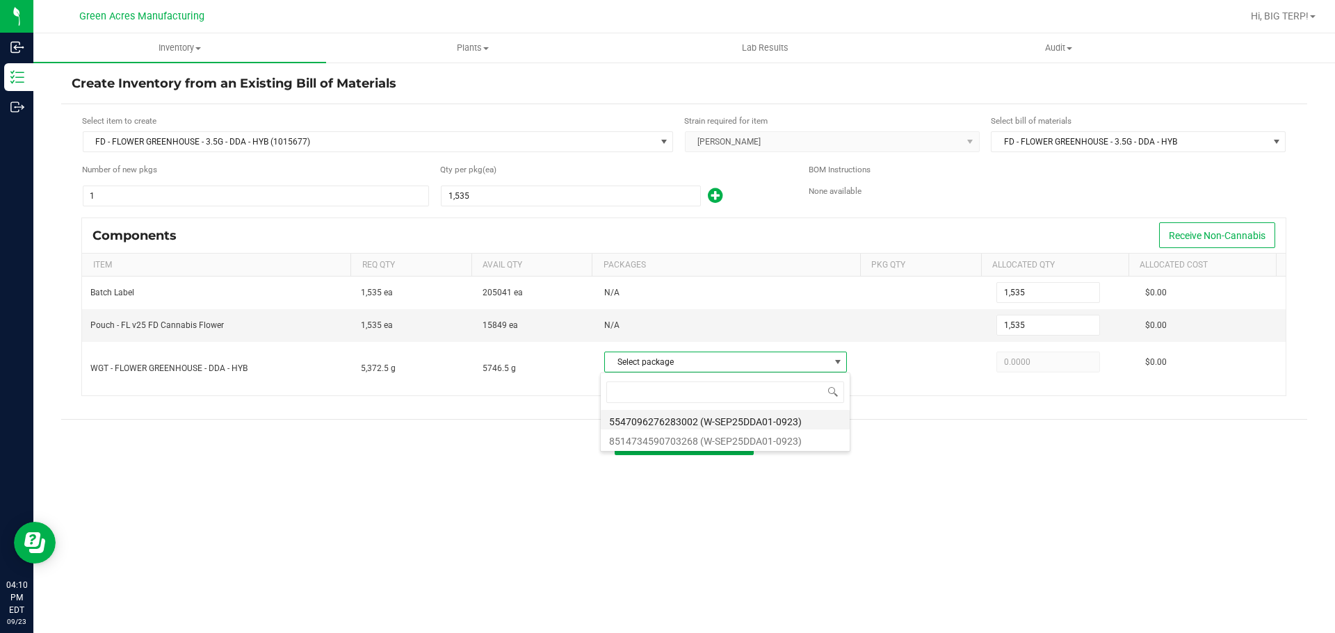
click at [749, 424] on li "5547096276283002 (W-SEP25DDA01-0923)" at bounding box center [725, 419] width 249 height 19
type input "5,372.5000"
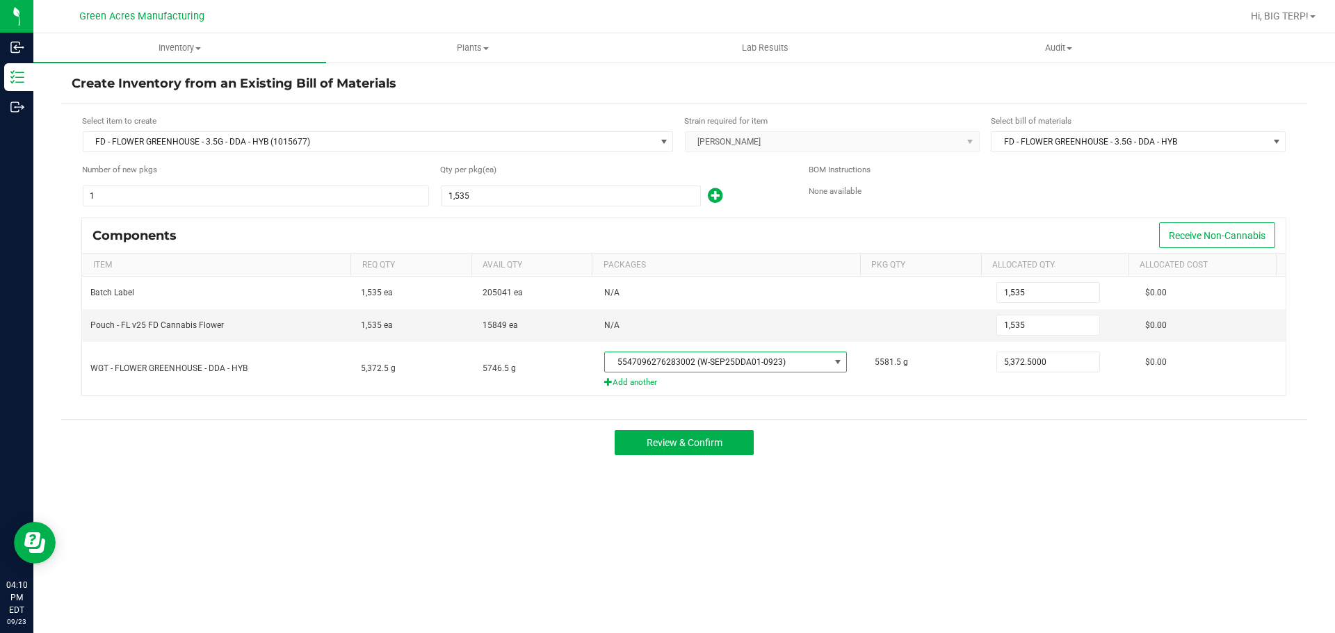
click at [1030, 466] on div "Review & Confirm" at bounding box center [684, 442] width 1246 height 47
click at [715, 448] on span "Review & Confirm" at bounding box center [685, 442] width 76 height 11
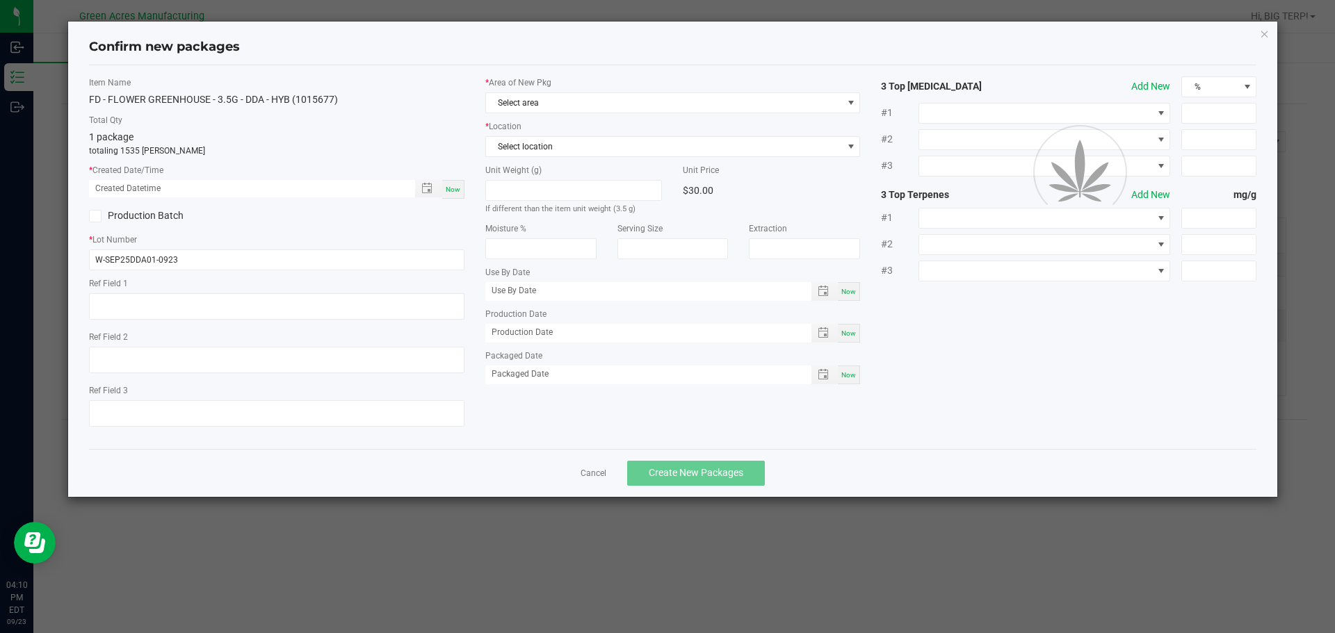
type textarea "ND PBO"
click at [450, 198] on div "Now" at bounding box center [453, 189] width 22 height 19
type input "[DATE] 04:10 PM"
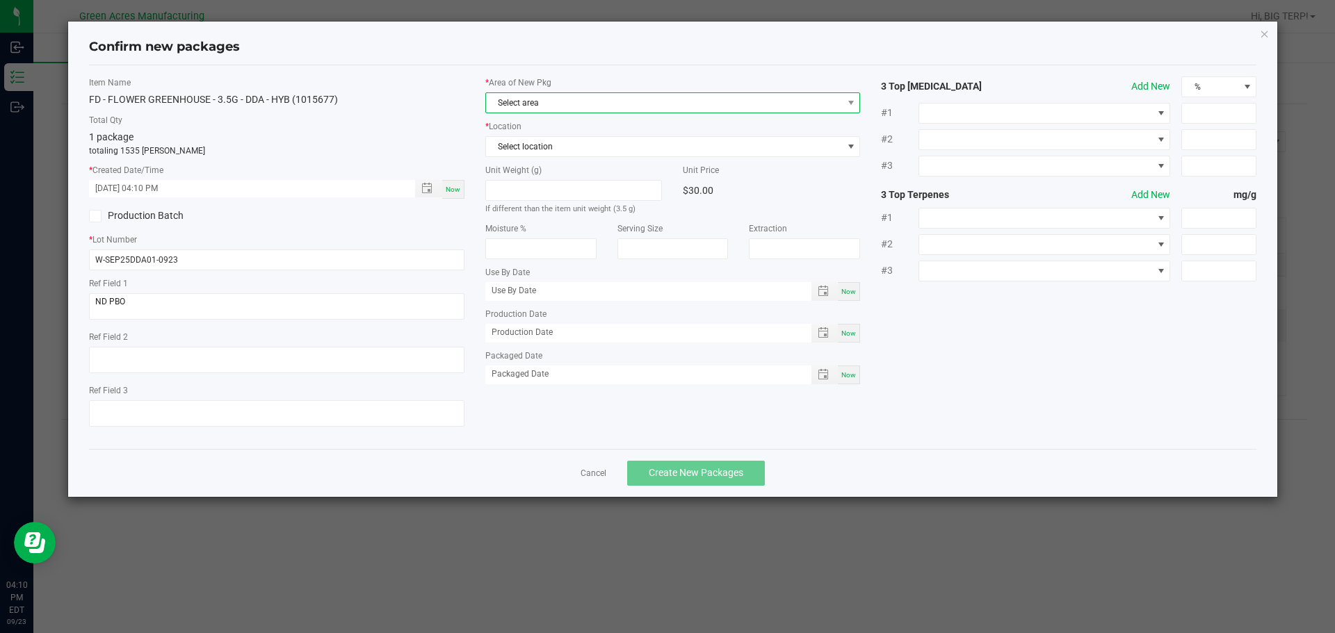
click at [573, 97] on span "Select area" at bounding box center [664, 102] width 357 height 19
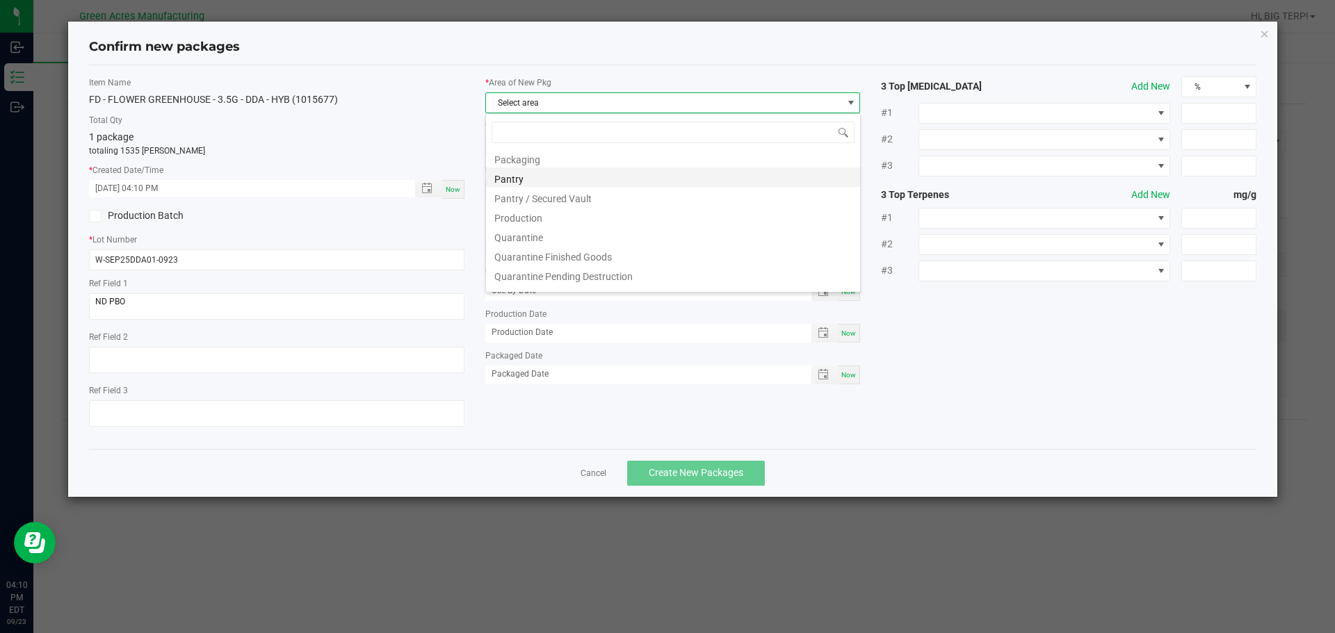
scroll to position [348, 0]
click at [572, 224] on li "Pantry / Secured Vault" at bounding box center [673, 220] width 374 height 19
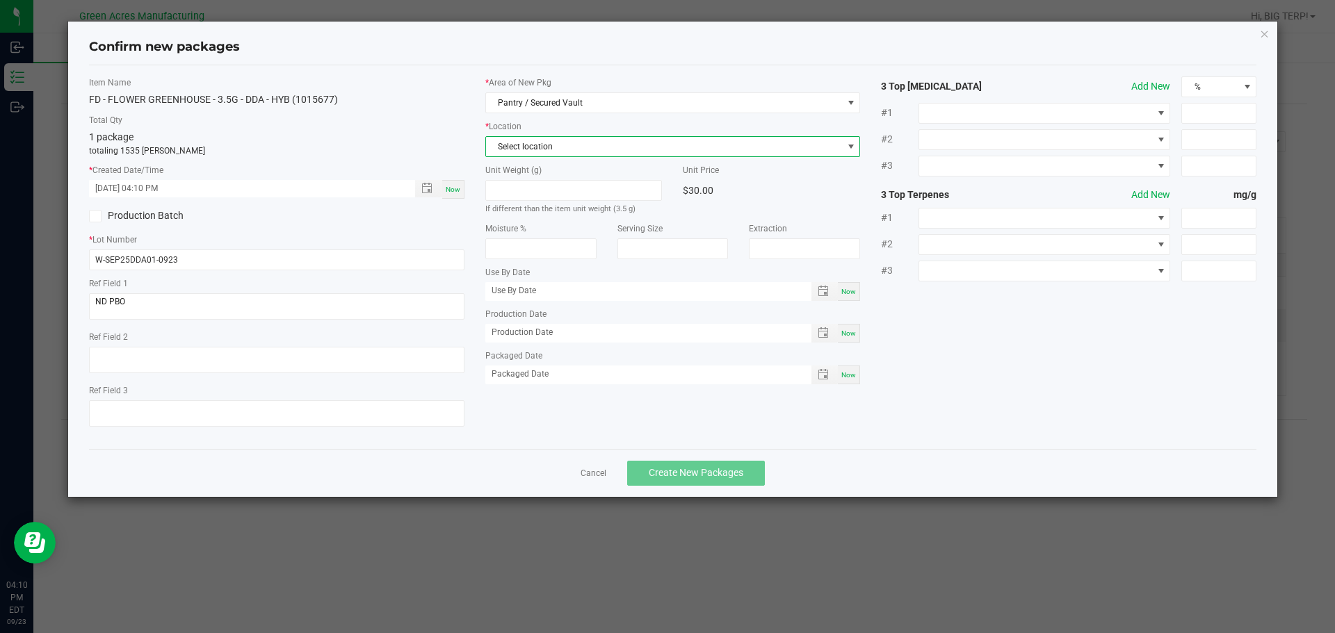
click at [569, 152] on span "Select location" at bounding box center [664, 146] width 357 height 19
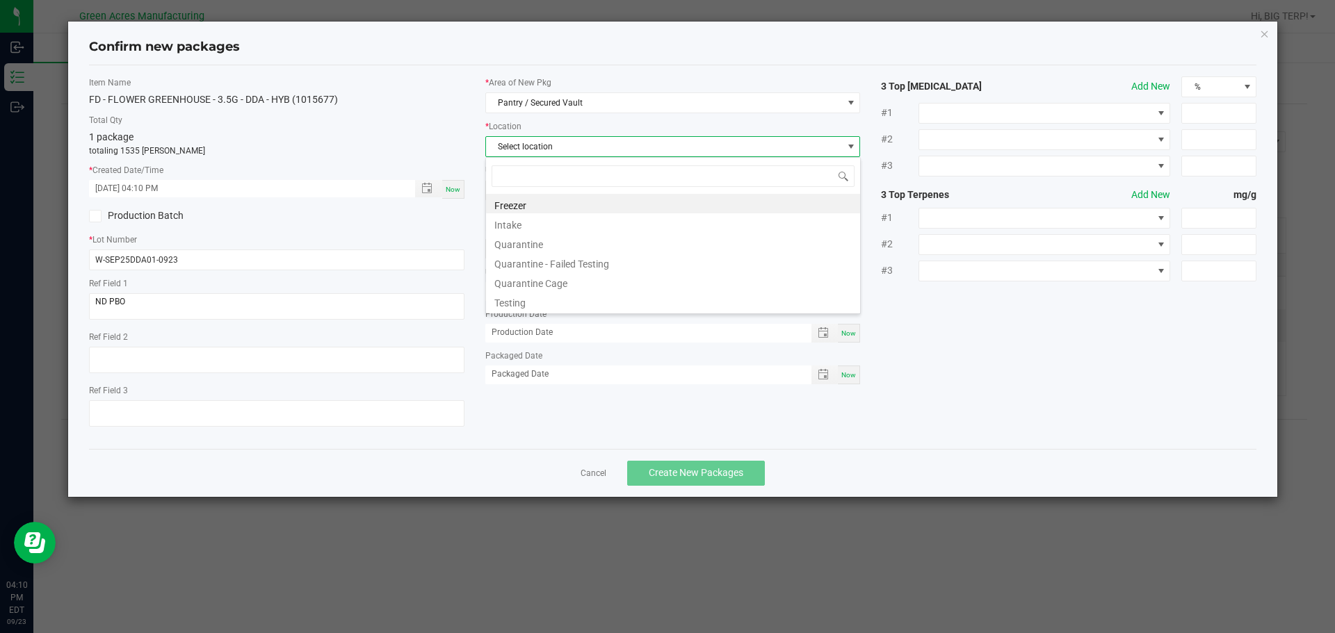
scroll to position [21, 375]
click at [534, 225] on li "Intake" at bounding box center [673, 222] width 374 height 19
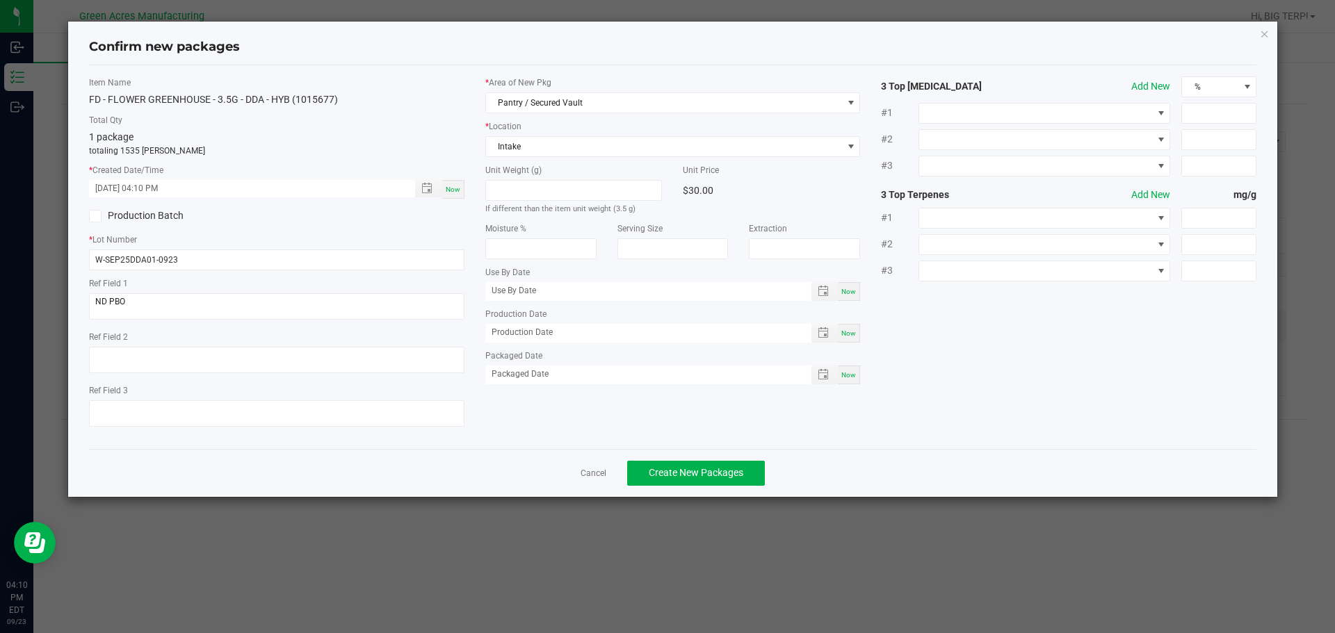
click at [871, 455] on div "Cancel Create New Packages" at bounding box center [673, 473] width 1168 height 48
click at [733, 480] on button "Create New Packages" at bounding box center [696, 473] width 138 height 25
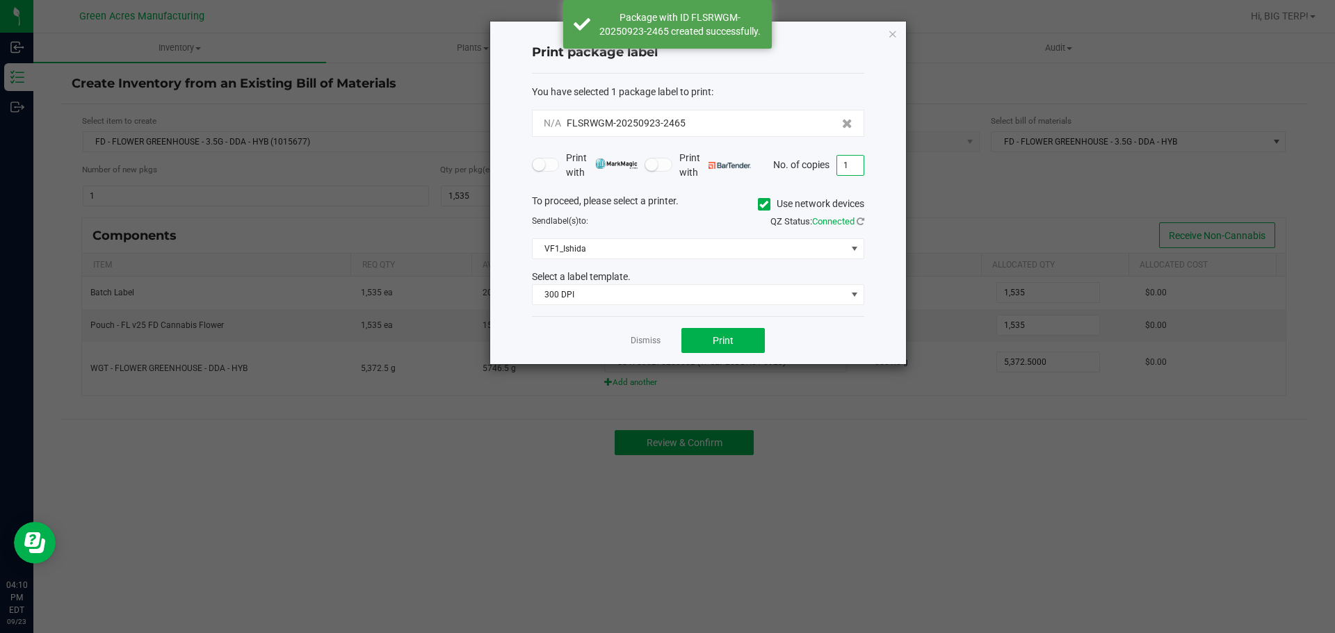
click at [851, 163] on input "1" at bounding box center [850, 165] width 26 height 19
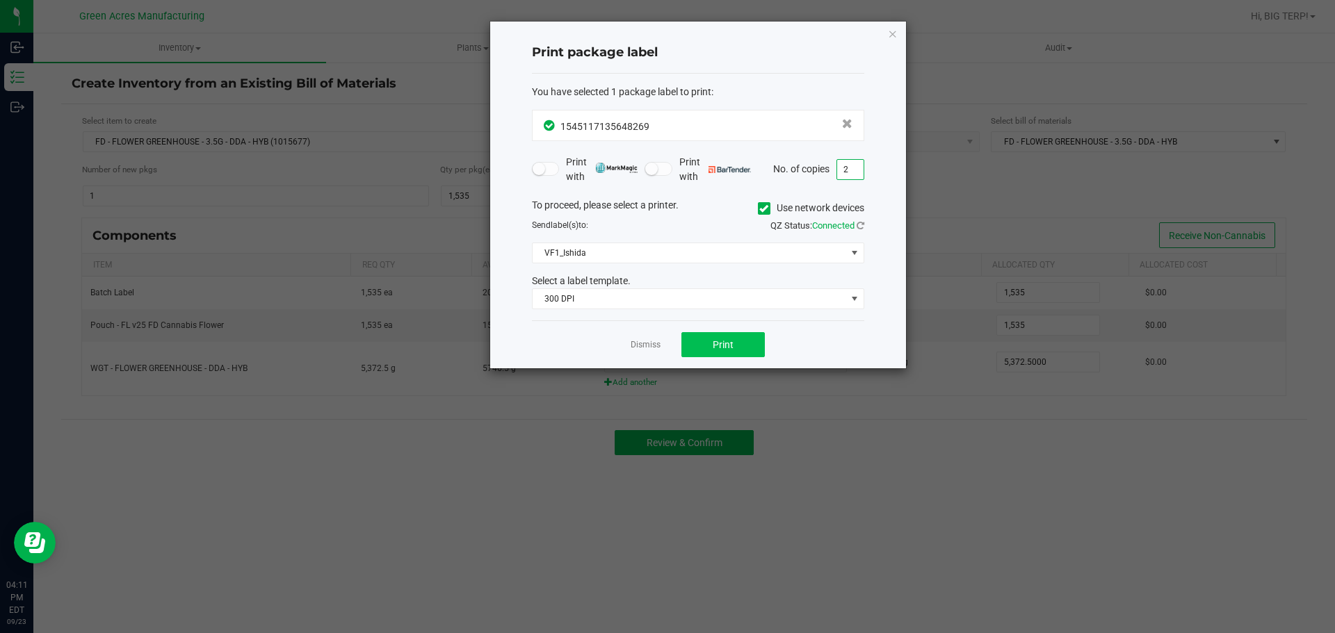
type input "2"
click at [743, 338] on button "Print" at bounding box center [722, 344] width 83 height 25
click at [640, 346] on link "Dismiss" at bounding box center [646, 345] width 30 height 12
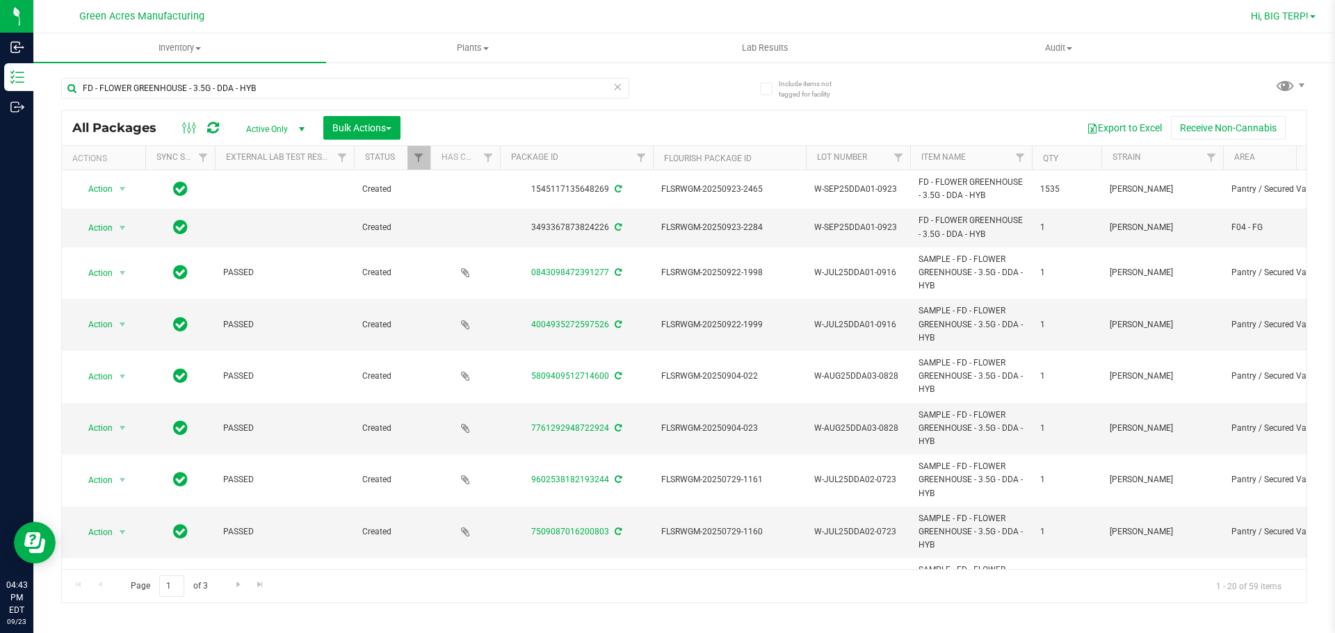
click at [1310, 10] on link "Hi, BIG TERP!" at bounding box center [1283, 16] width 76 height 15
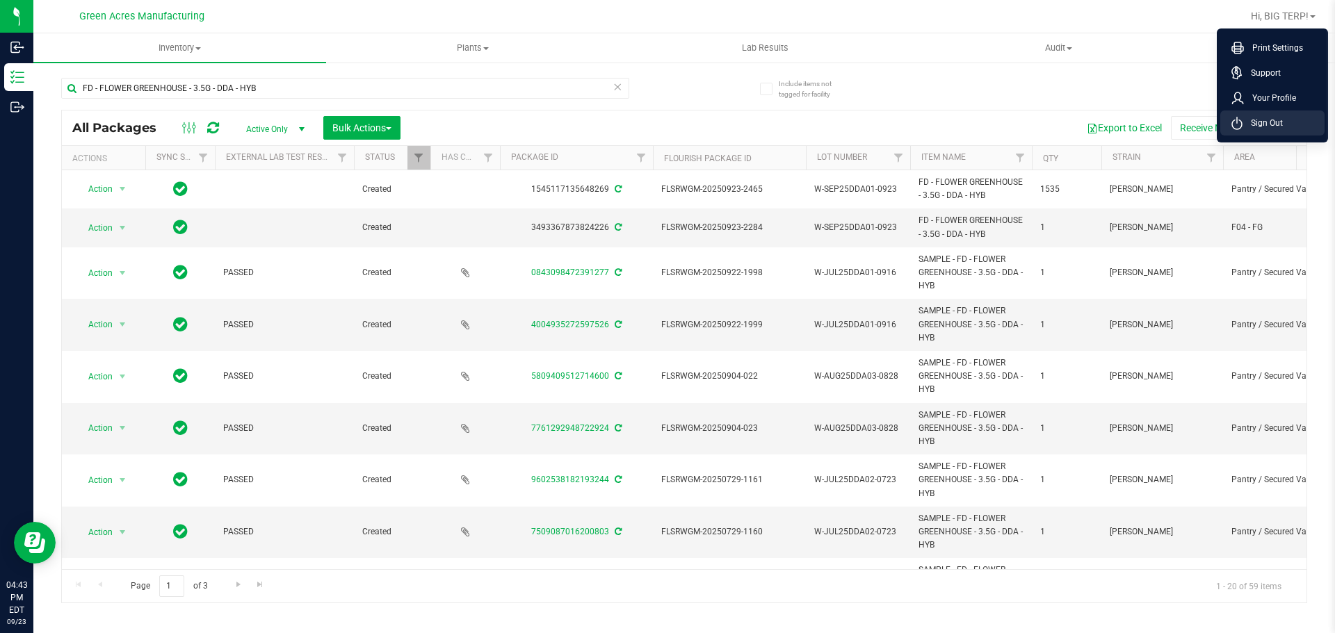
click at [1265, 127] on span "Sign Out" at bounding box center [1262, 123] width 40 height 14
